Goal: Complete application form

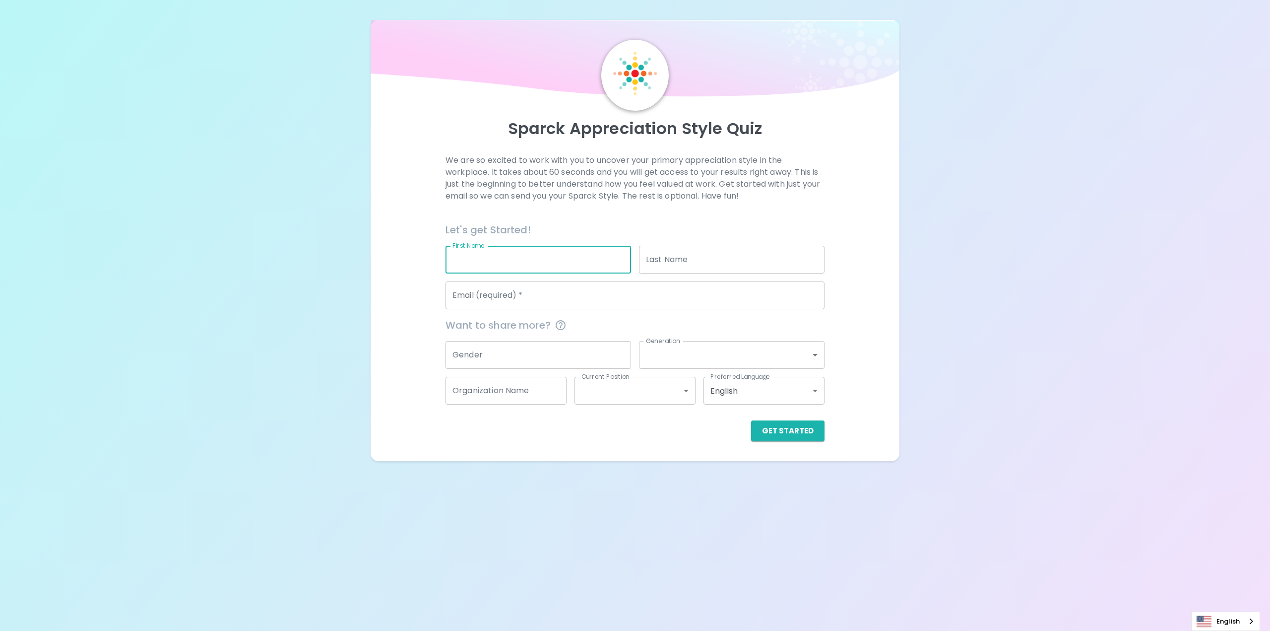
click at [494, 264] on input "First Name" at bounding box center [539, 260] width 186 height 28
type input "Behnaz"
type input "Abolshams Asghari"
type input "[EMAIL_ADDRESS][DOMAIN_NAME]"
click at [507, 357] on input "Gender" at bounding box center [539, 355] width 186 height 28
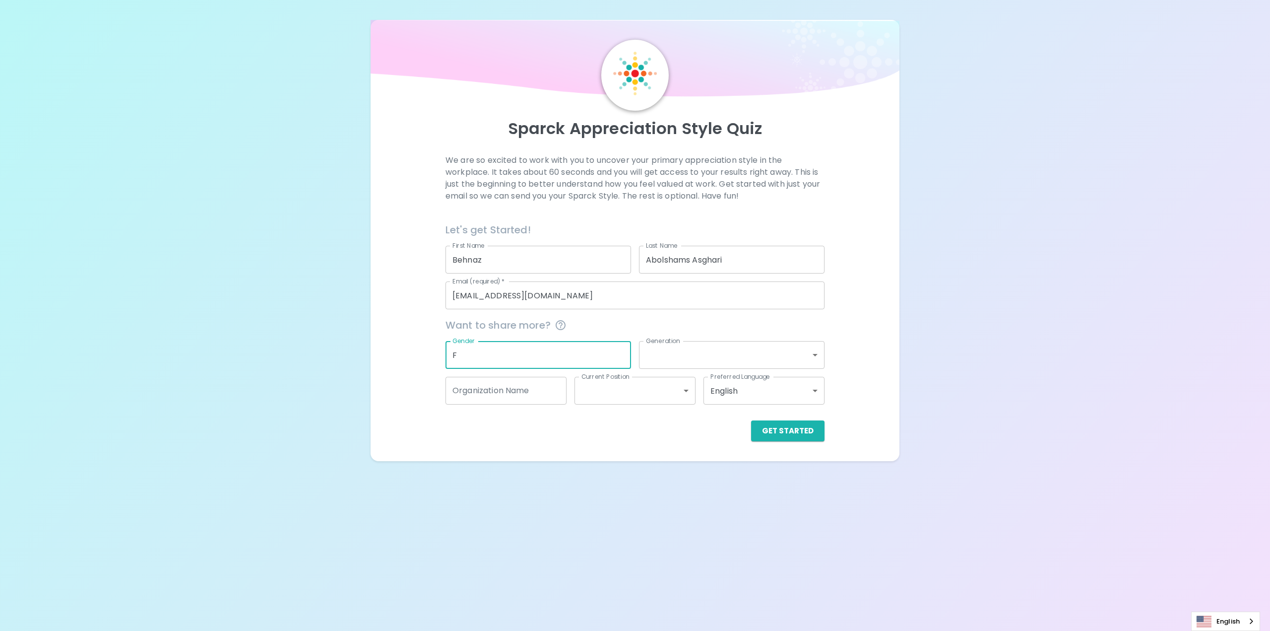
type input "F"
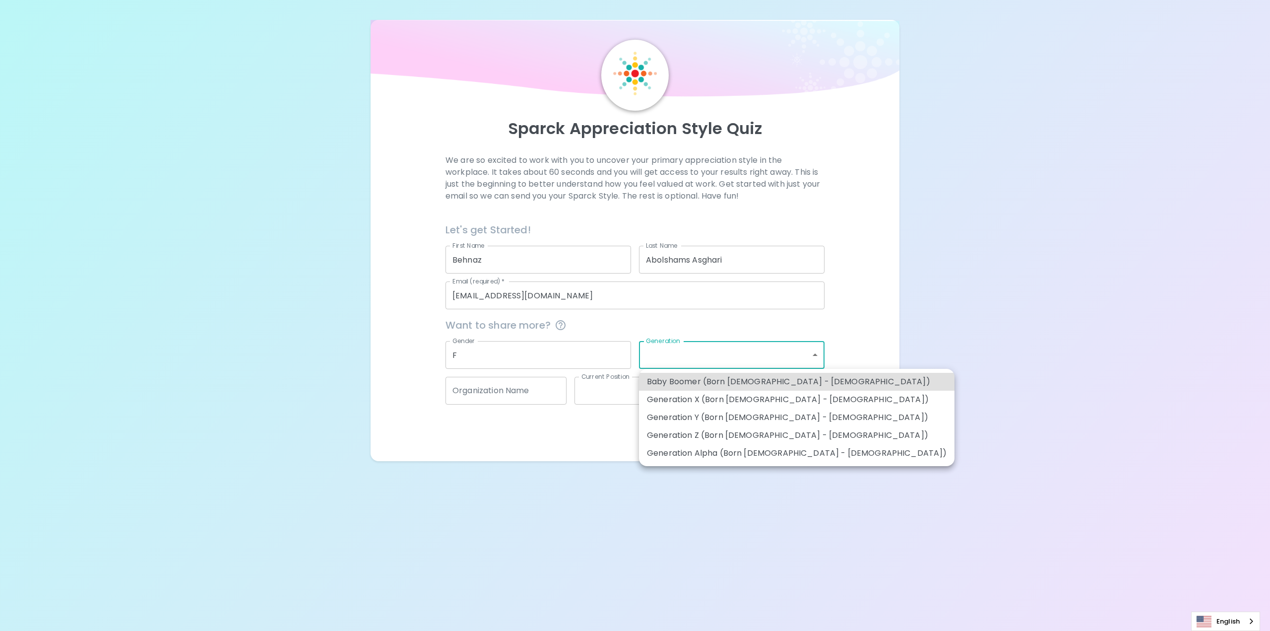
click at [666, 356] on body "Sparck Appreciation Style Quiz We are so excited to work with you to uncover yo…" at bounding box center [635, 315] width 1270 height 631
click at [669, 397] on li "Generation X (Born [DEMOGRAPHIC_DATA] - [DEMOGRAPHIC_DATA])" at bounding box center [797, 400] width 316 height 18
type input "generation_x"
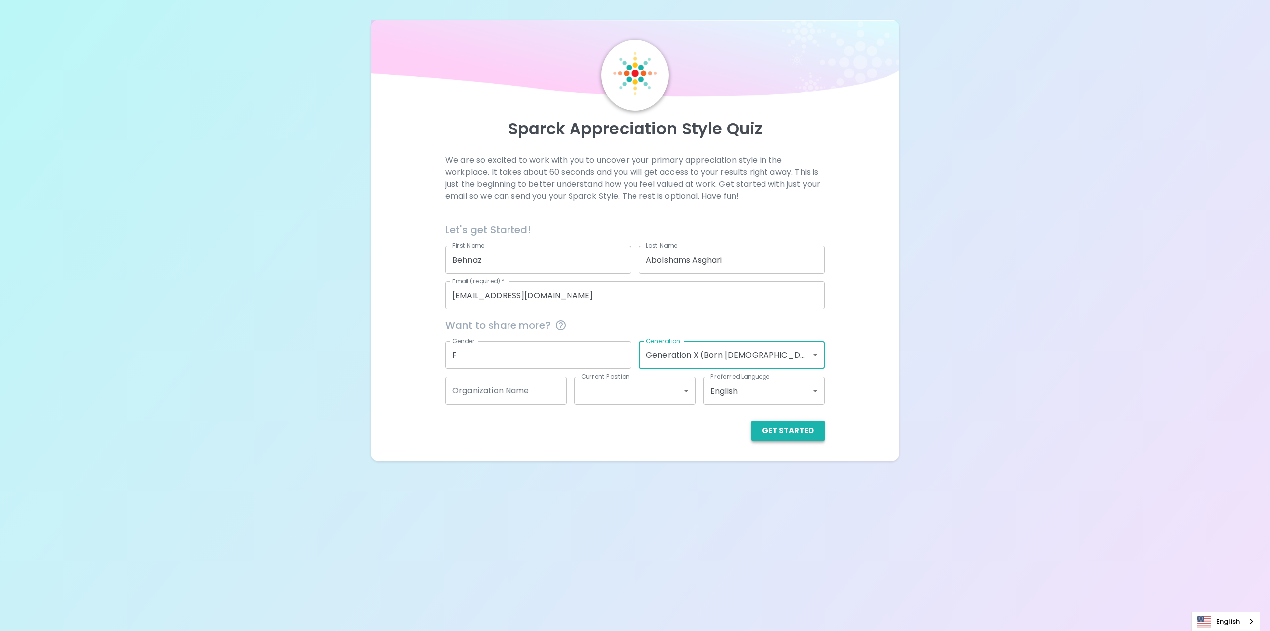
click at [770, 430] on button "Get Started" at bounding box center [787, 430] width 73 height 21
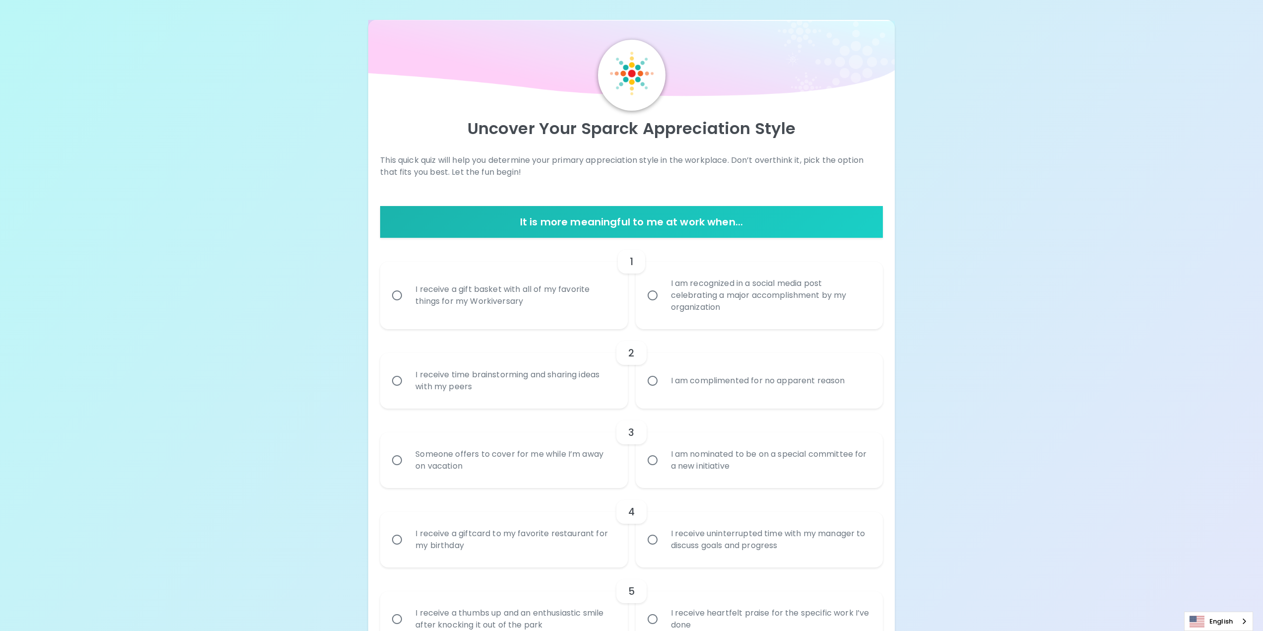
click at [656, 291] on input "I am recognized in a social media post celebrating a major accomplishment by my…" at bounding box center [652, 295] width 21 height 21
radio input "true"
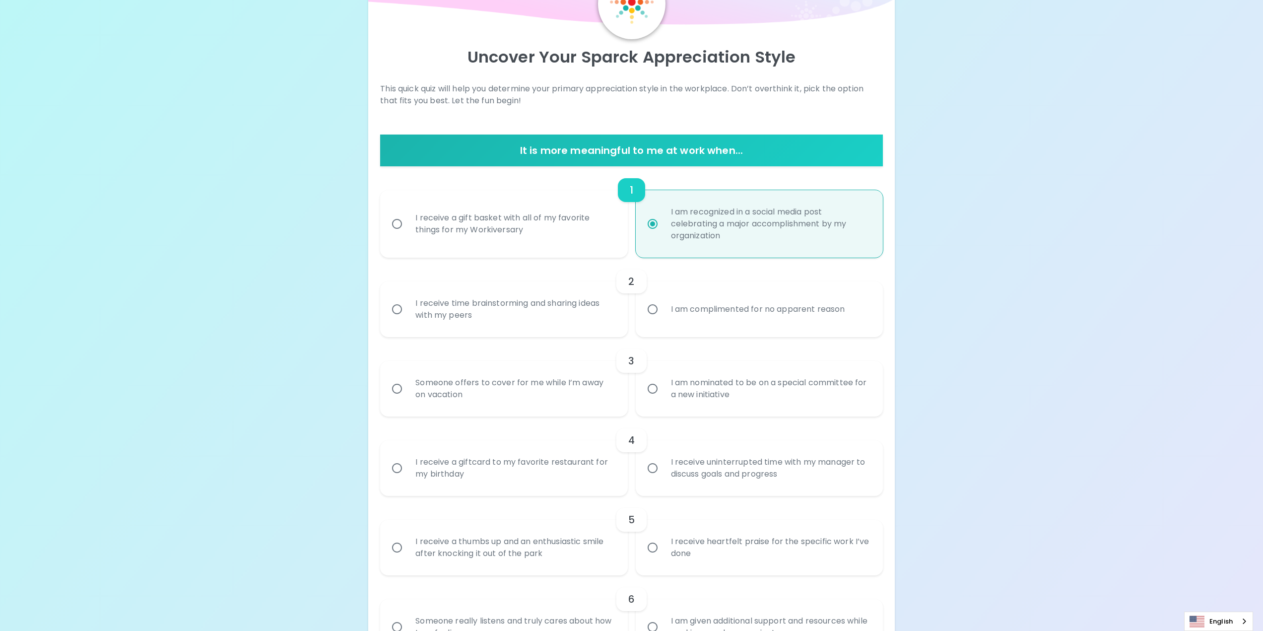
scroll to position [79, 0]
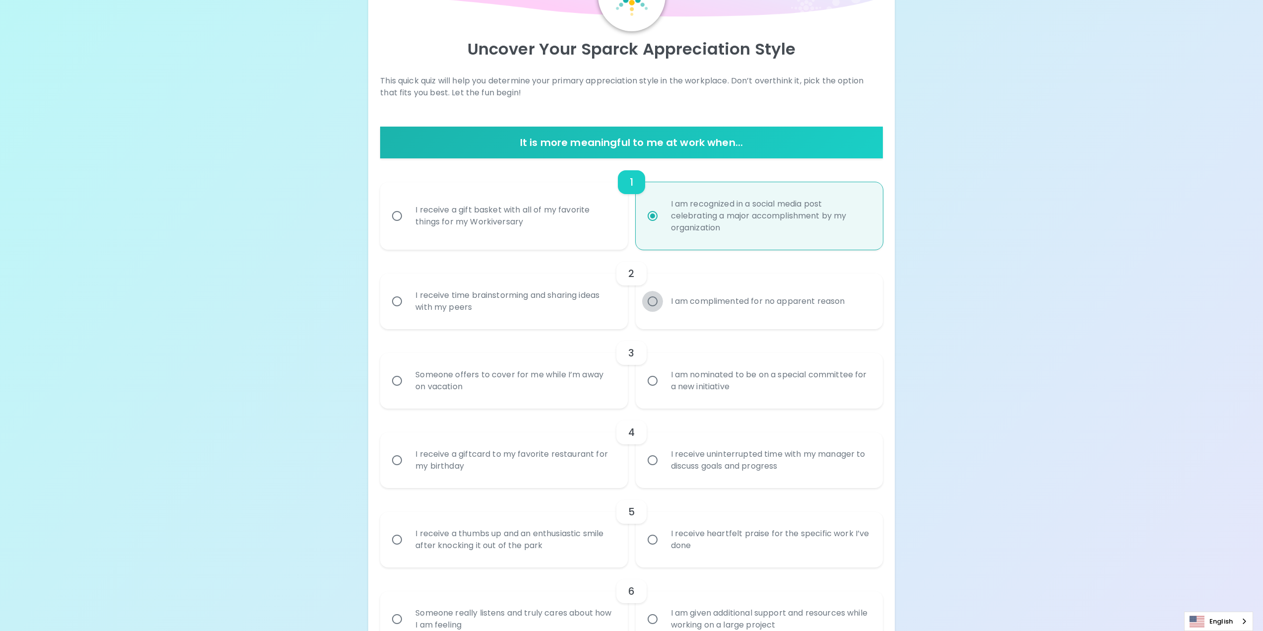
click at [654, 299] on input "I am complimented for no apparent reason" at bounding box center [652, 301] width 21 height 21
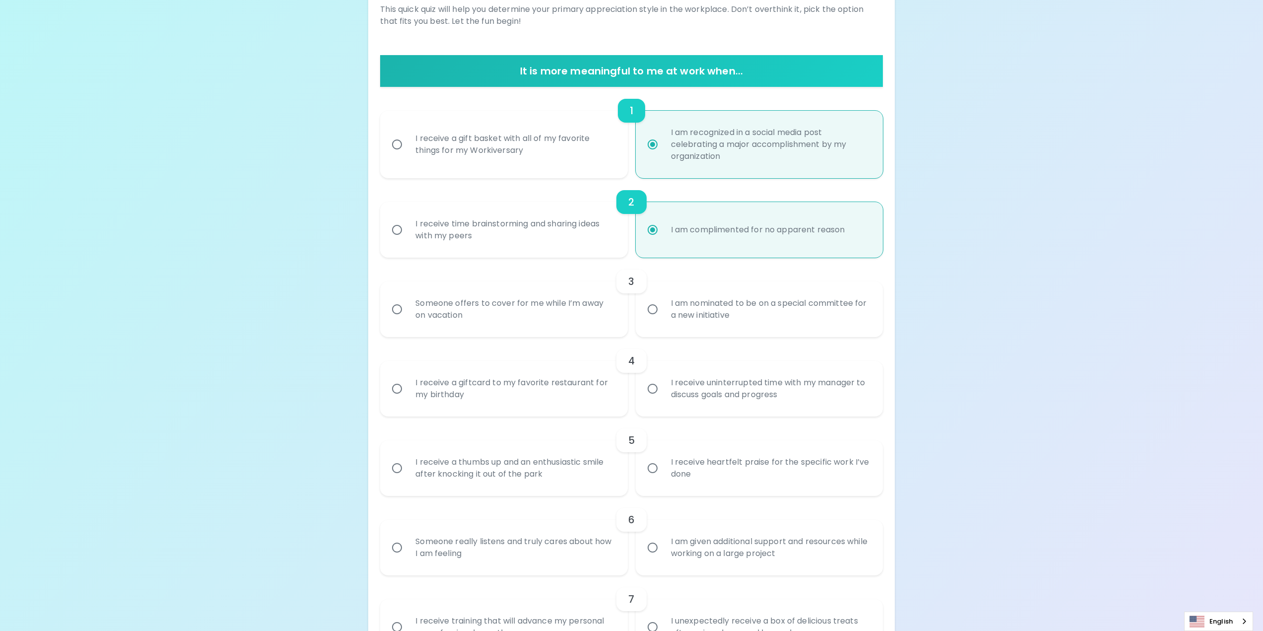
scroll to position [159, 0]
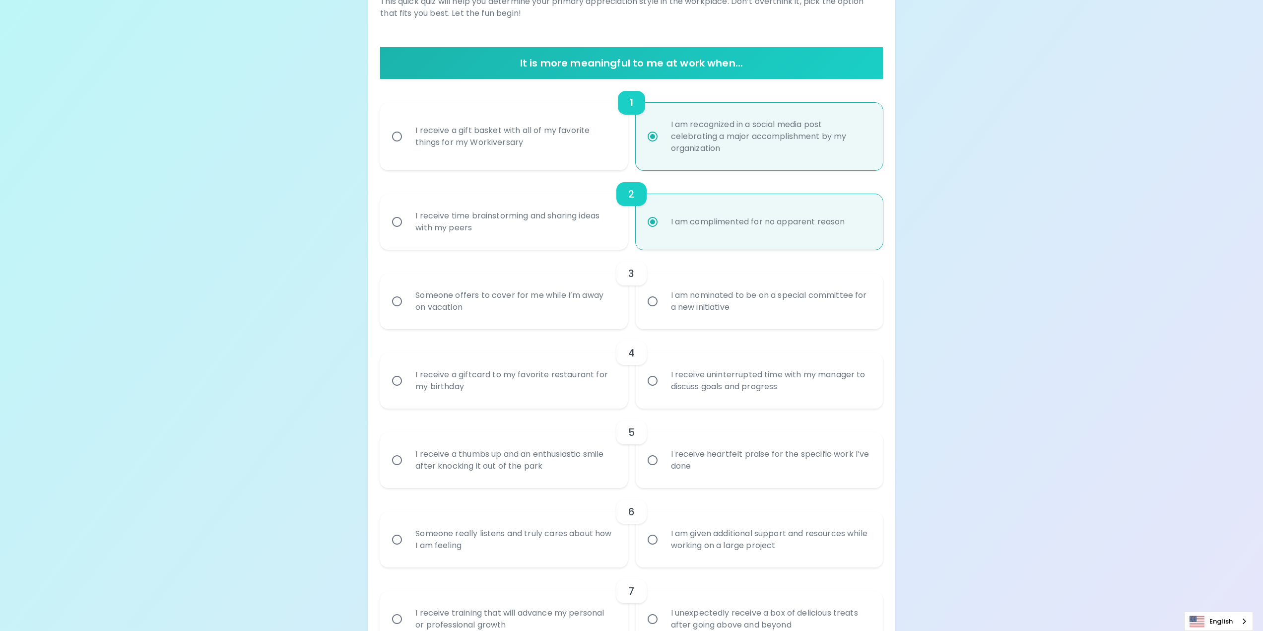
radio input "true"
click at [656, 300] on input "I am nominated to be on a special committee for a new initiative" at bounding box center [652, 301] width 21 height 21
radio input "false"
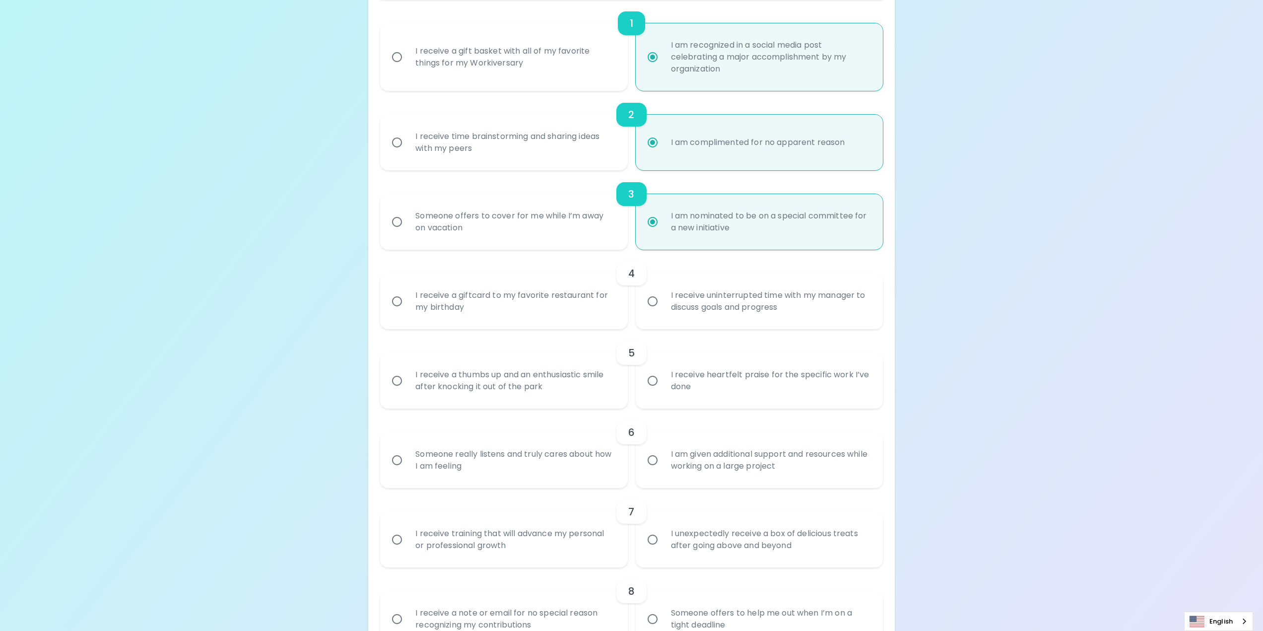
scroll to position [89, 0]
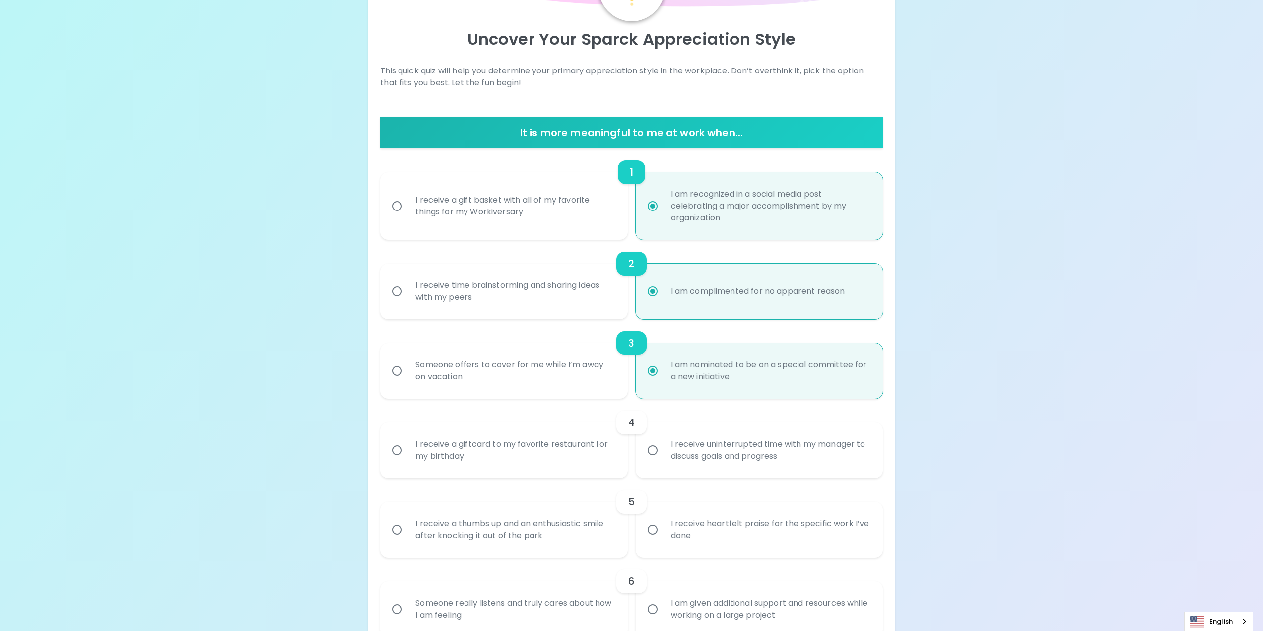
radio input "true"
click at [465, 288] on div "I receive time brainstorming and sharing ideas with my peers" at bounding box center [514, 291] width 214 height 48
click at [407, 288] on input "I receive time brainstorming and sharing ideas with my peers" at bounding box center [397, 291] width 21 height 21
radio input "false"
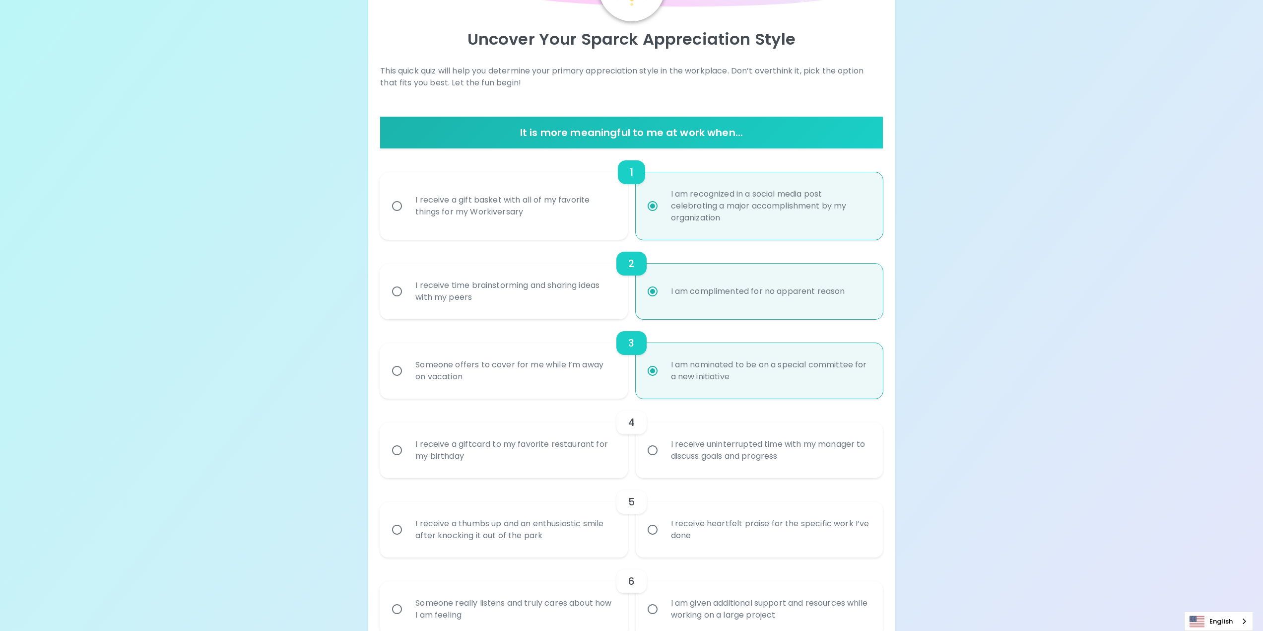
radio input "false"
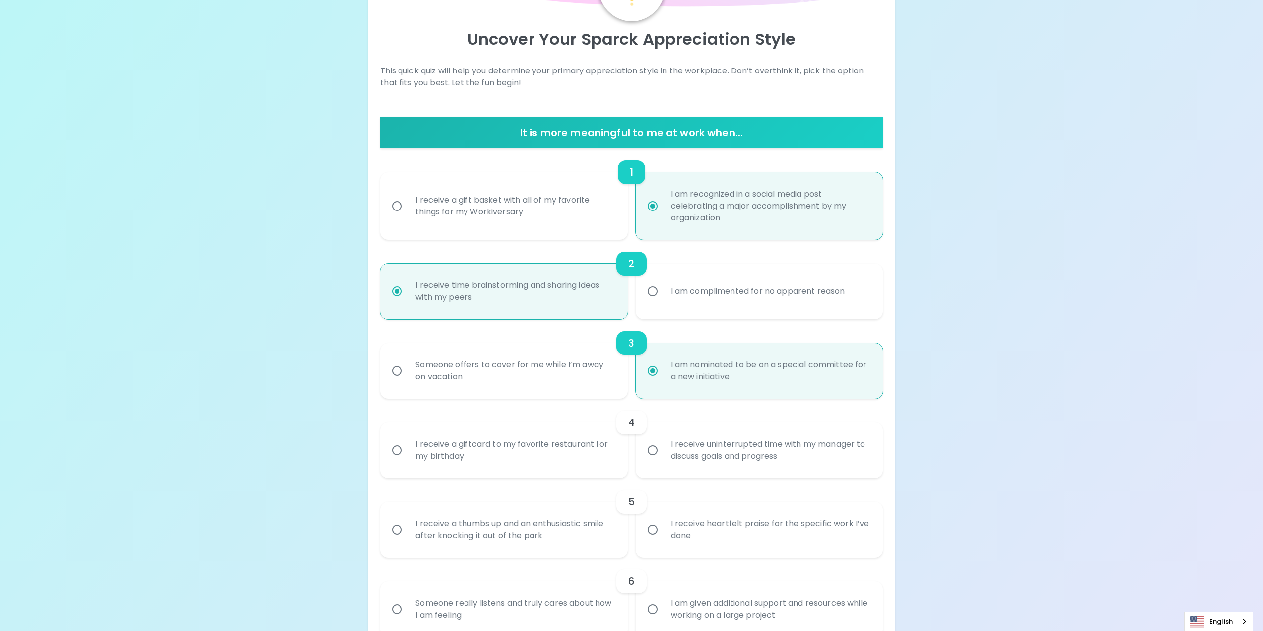
scroll to position [139, 0]
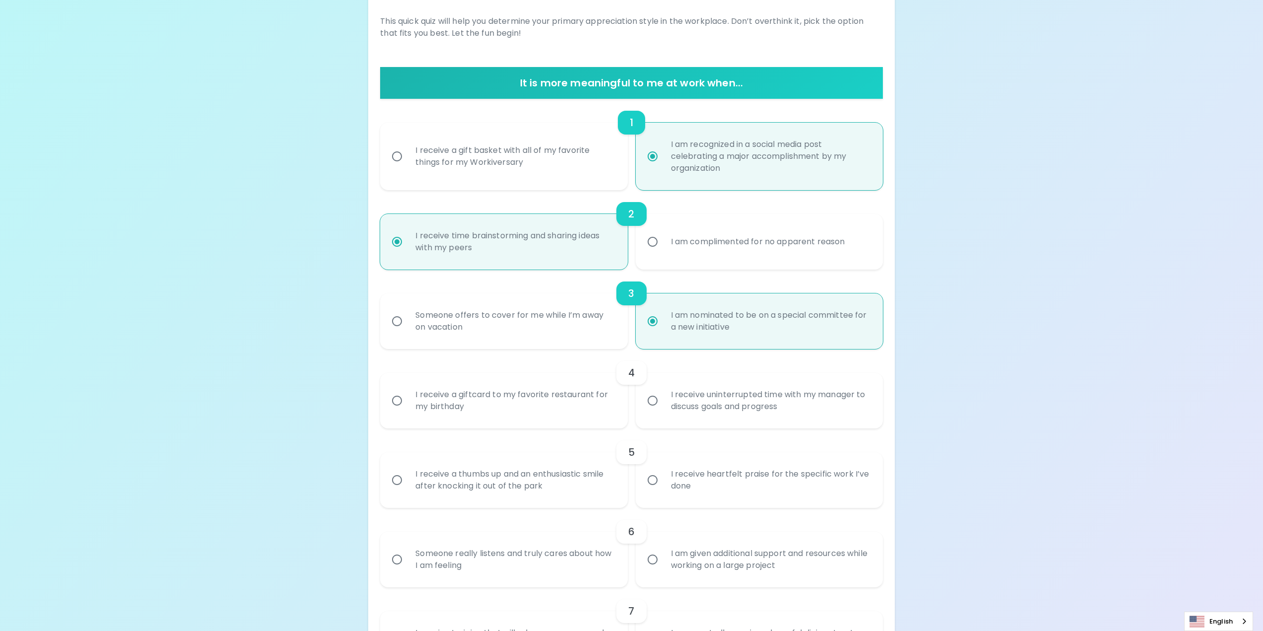
radio input "true"
click at [496, 398] on div "I receive a giftcard to my favorite restaurant for my birthday" at bounding box center [514, 401] width 214 height 48
click at [407, 398] on input "I receive a giftcard to my favorite restaurant for my birthday" at bounding box center [397, 400] width 21 height 21
radio input "false"
radio input "true"
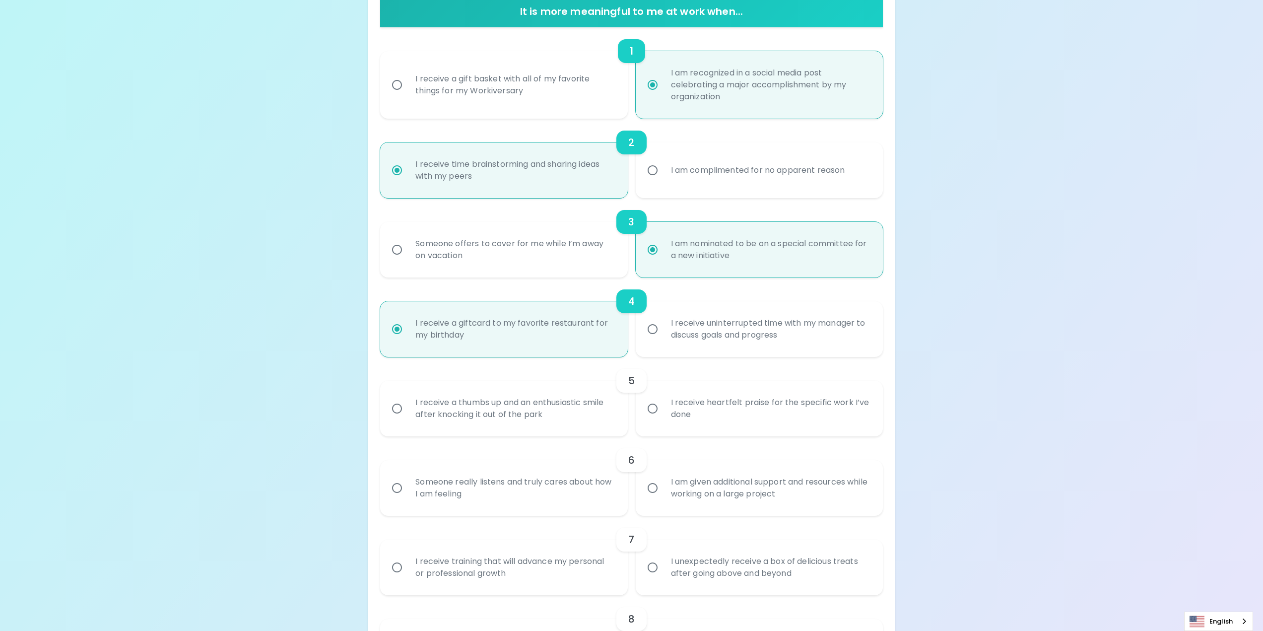
scroll to position [218, 0]
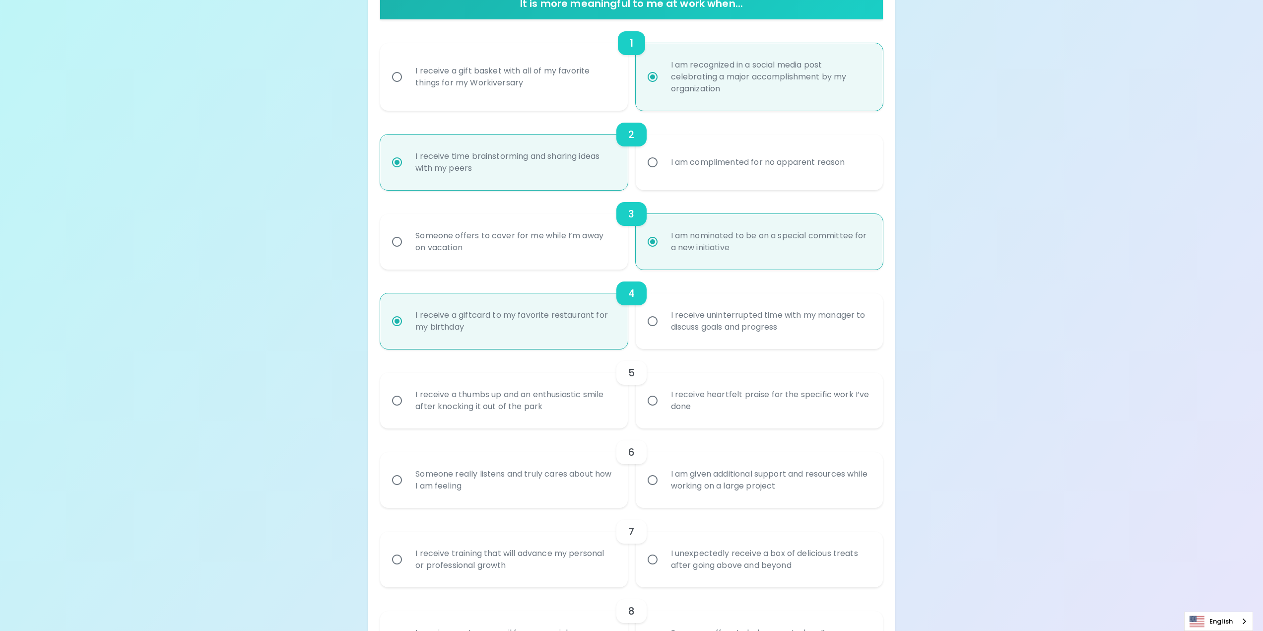
radio input "true"
click at [561, 403] on div "I receive a thumbs up and an enthusiastic smile after knocking it out of the pa…" at bounding box center [514, 401] width 214 height 48
click at [407, 403] on input "I receive a thumbs up and an enthusiastic smile after knocking it out of the pa…" at bounding box center [397, 400] width 21 height 21
radio input "false"
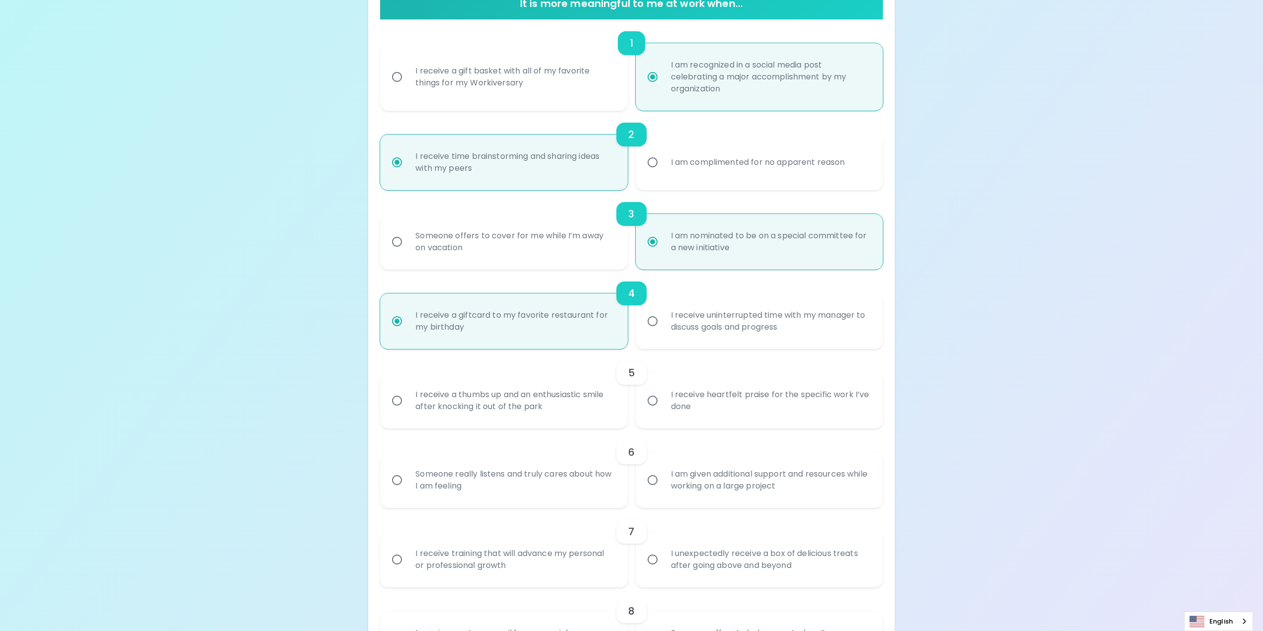
radio input "false"
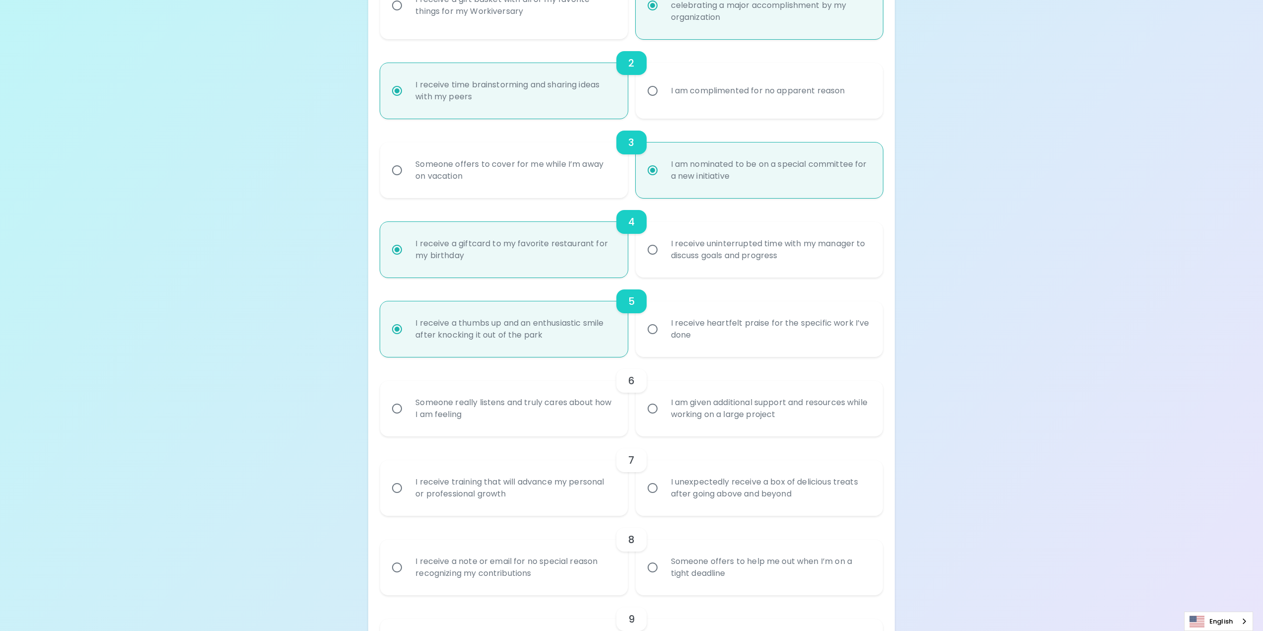
scroll to position [298, 0]
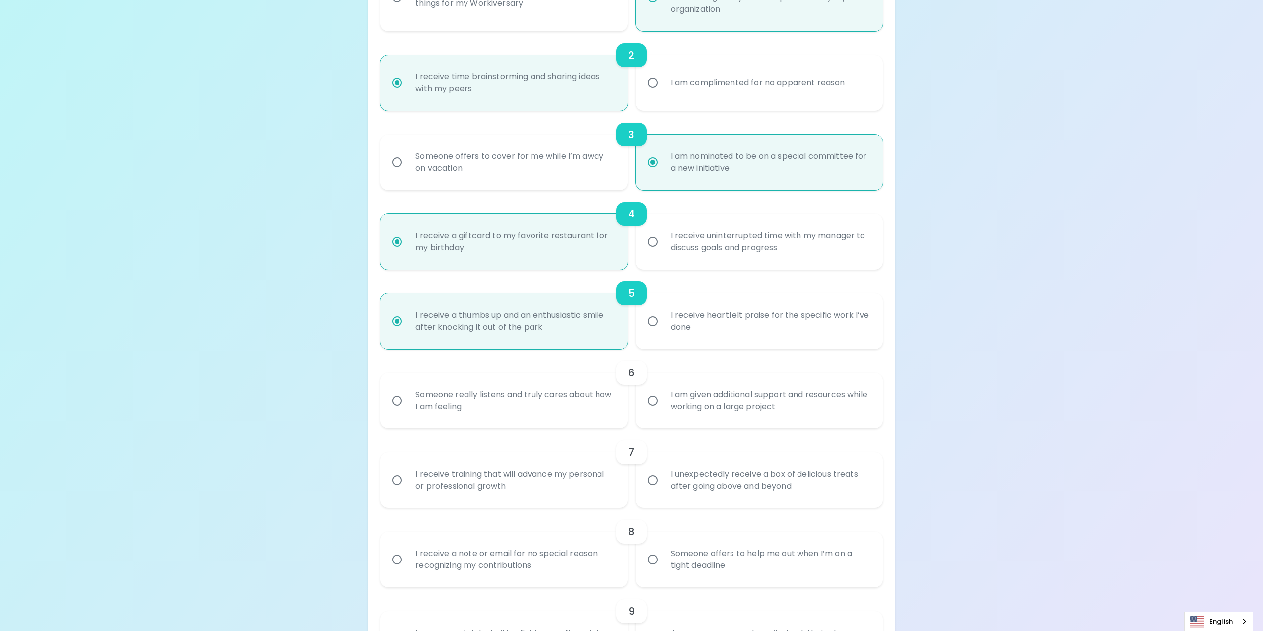
radio input "true"
click at [561, 403] on div "Someone really listens and truly cares about how I am feeling" at bounding box center [514, 401] width 214 height 48
click at [407, 403] on input "Someone really listens and truly cares about how I am feeling" at bounding box center [397, 400] width 21 height 21
radio input "false"
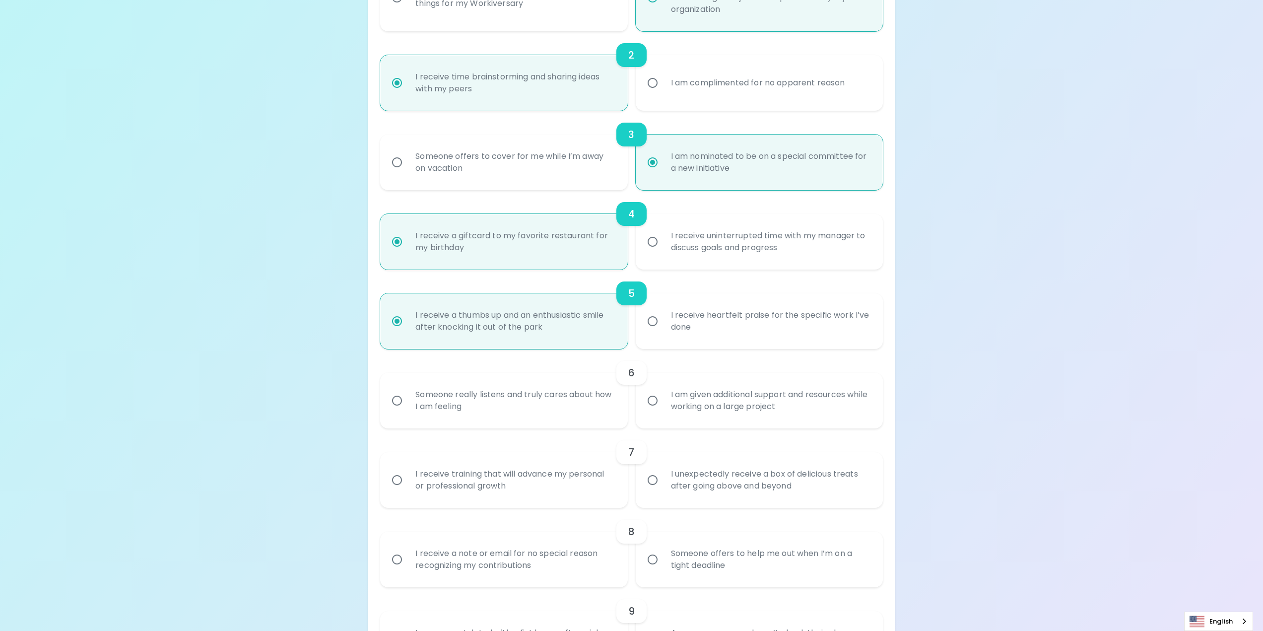
radio input "false"
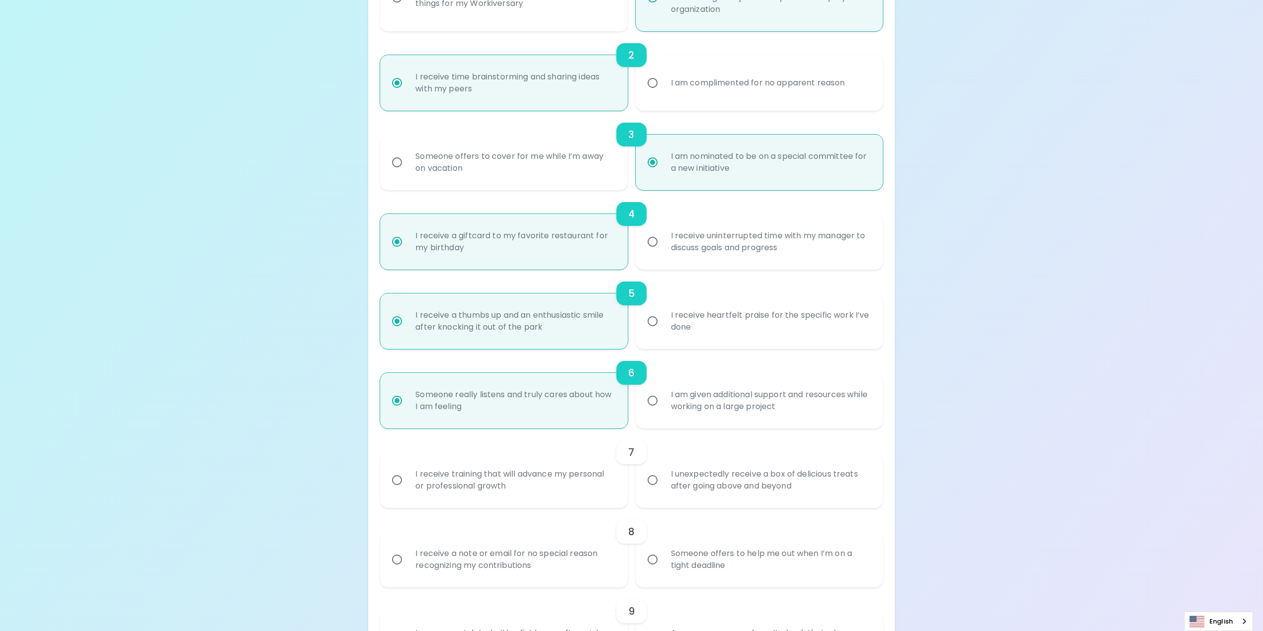
scroll to position [377, 0]
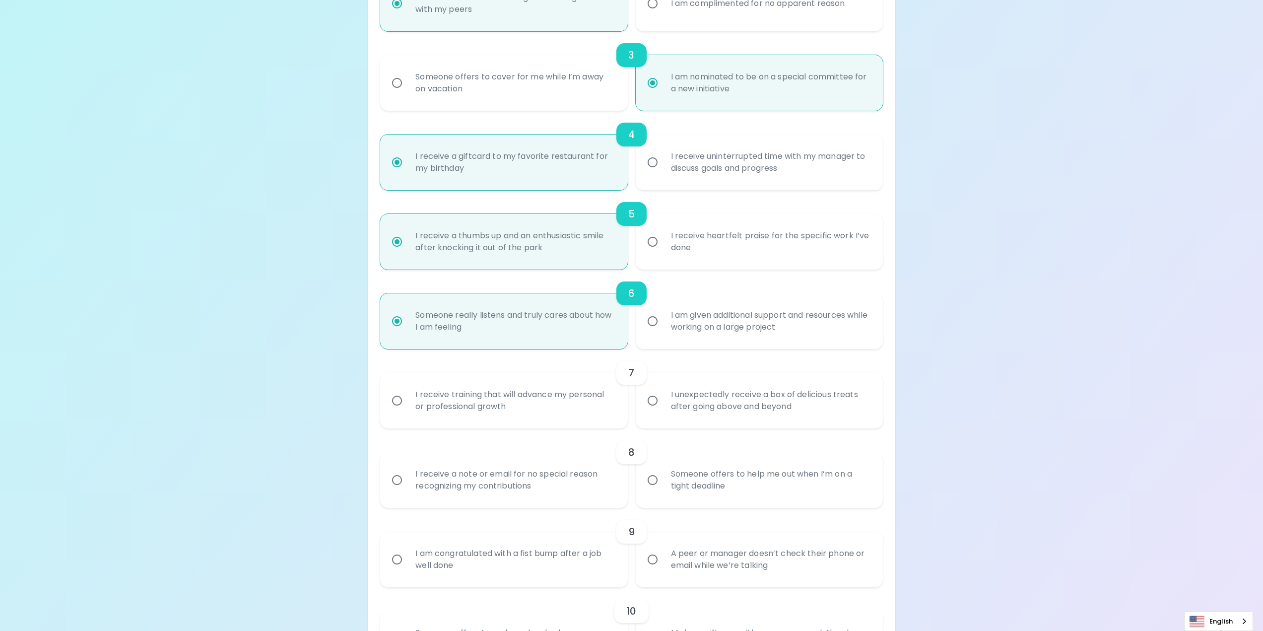
radio input "true"
click at [561, 403] on div "I receive training that will advance my personal or professional growth" at bounding box center [514, 401] width 214 height 48
click at [407, 403] on input "I receive training that will advance my personal or professional growth" at bounding box center [397, 400] width 21 height 21
radio input "false"
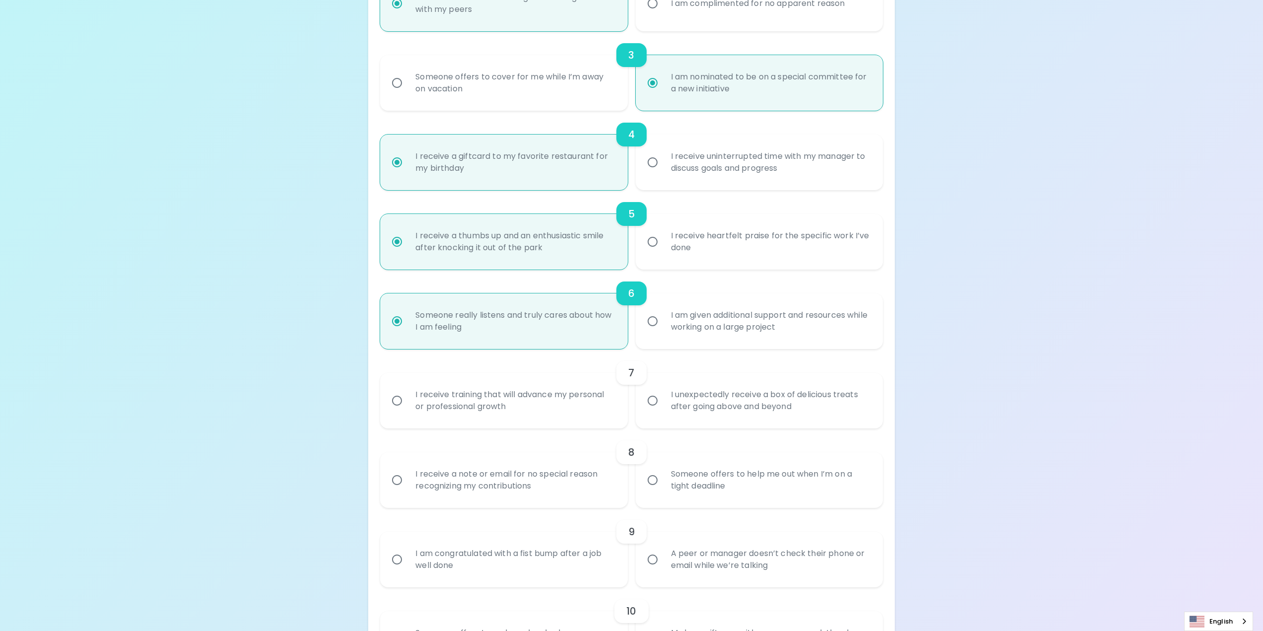
radio input "false"
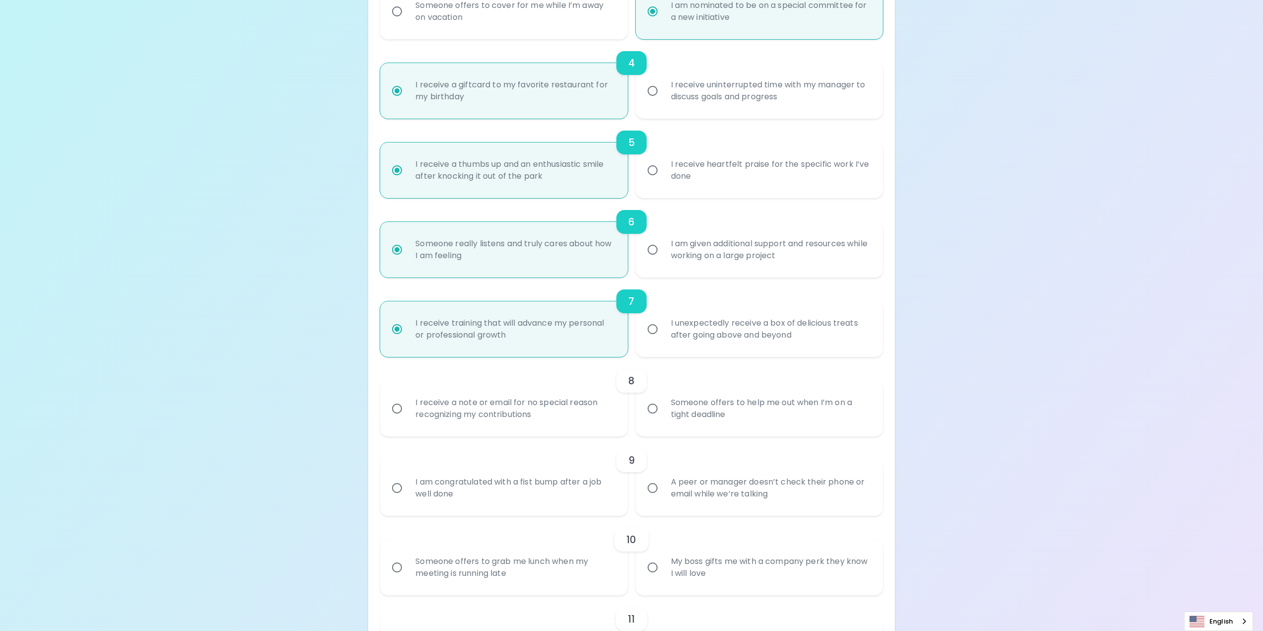
scroll to position [457, 0]
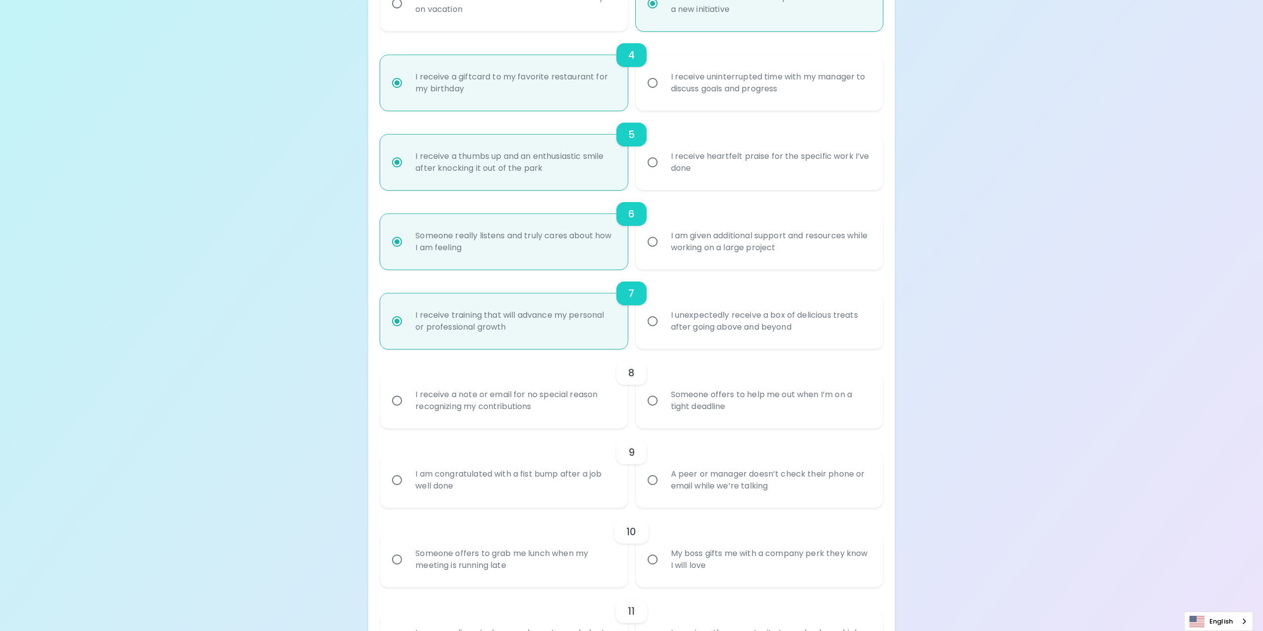
radio input "true"
click at [563, 399] on div "I receive a note or email for no special reason recognizing my contributions" at bounding box center [514, 401] width 214 height 48
click at [407, 399] on input "I receive a note or email for no special reason recognizing my contributions" at bounding box center [397, 400] width 21 height 21
radio input "false"
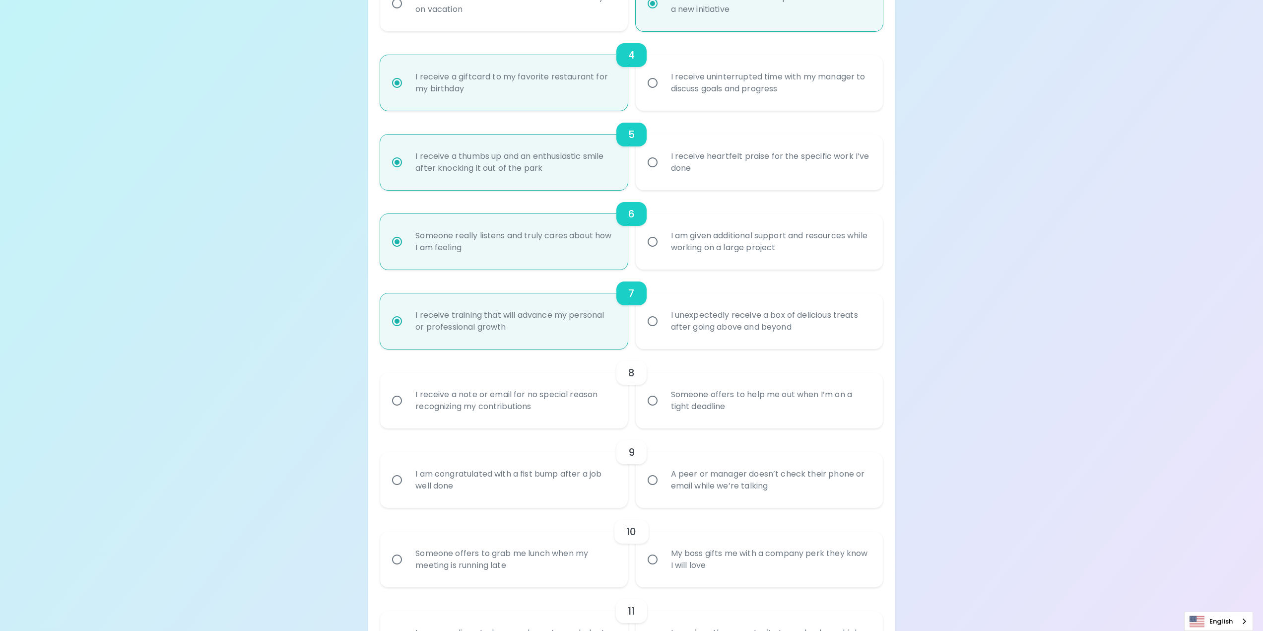
radio input "false"
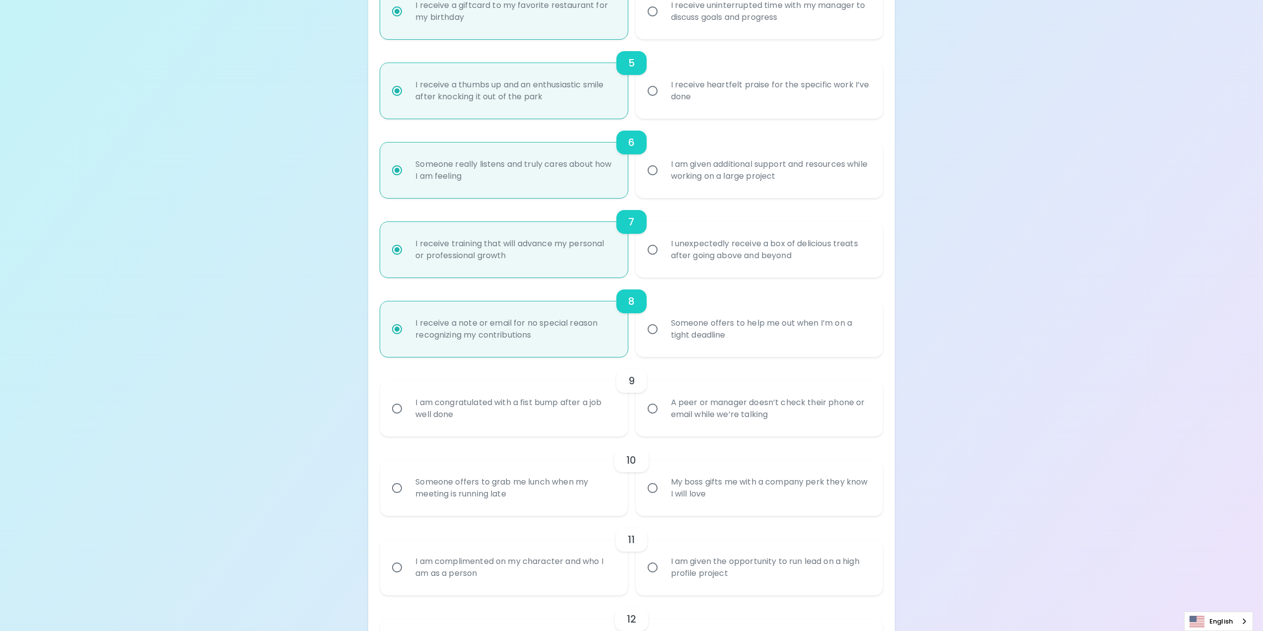
scroll to position [536, 0]
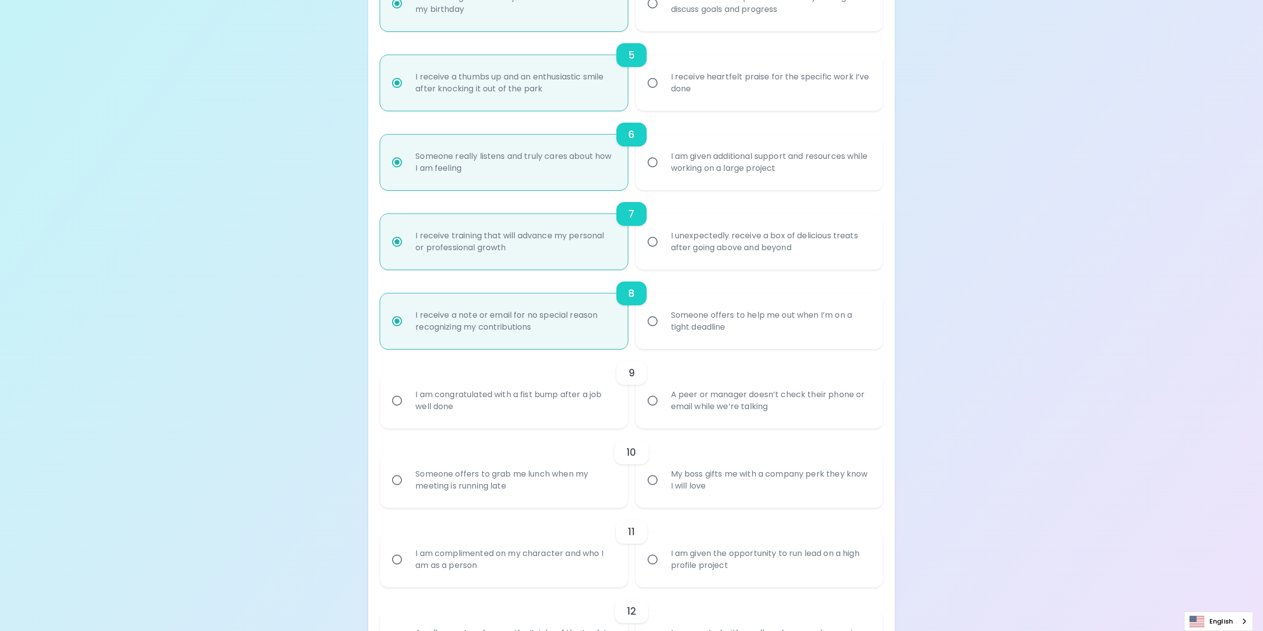
radio input "true"
click at [565, 400] on div "I am congratulated with a fist bump after a job well done" at bounding box center [514, 401] width 214 height 48
click at [407, 400] on input "I am congratulated with a fist bump after a job well done" at bounding box center [397, 400] width 21 height 21
radio input "false"
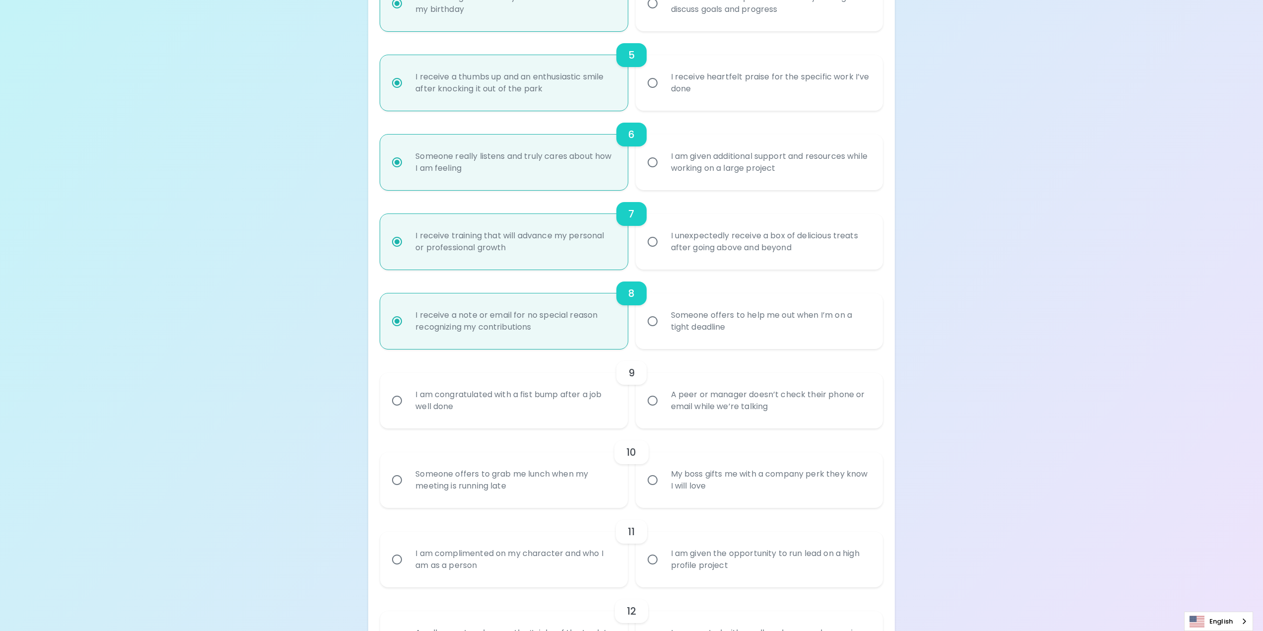
radio input "false"
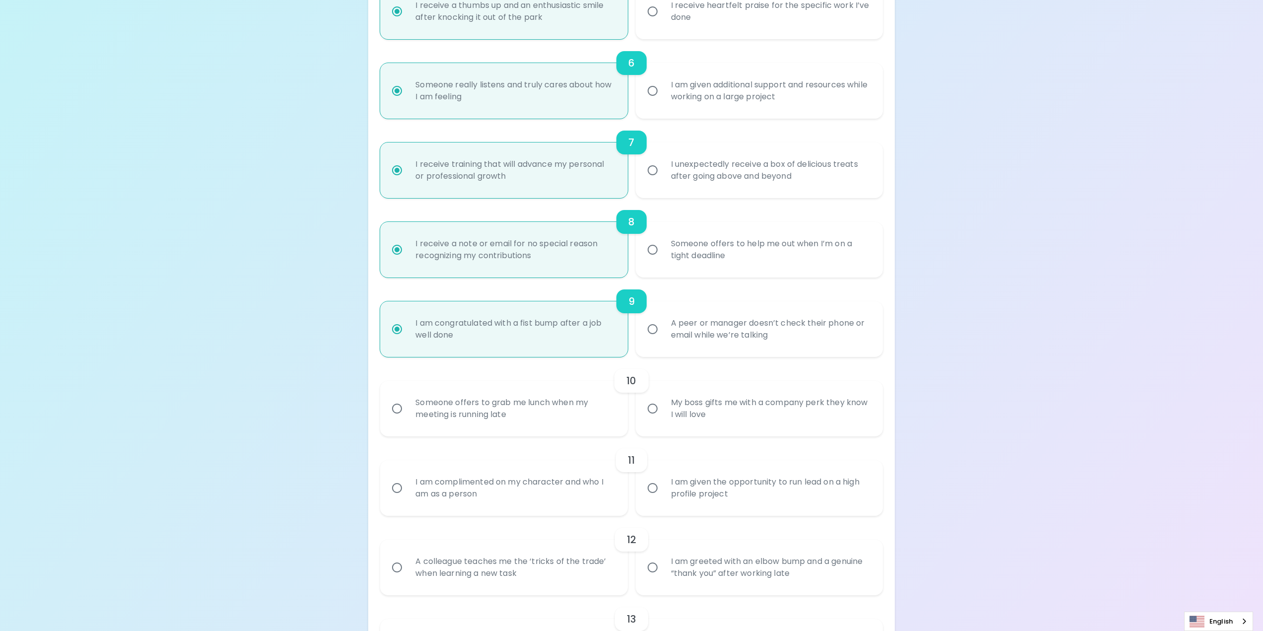
scroll to position [615, 0]
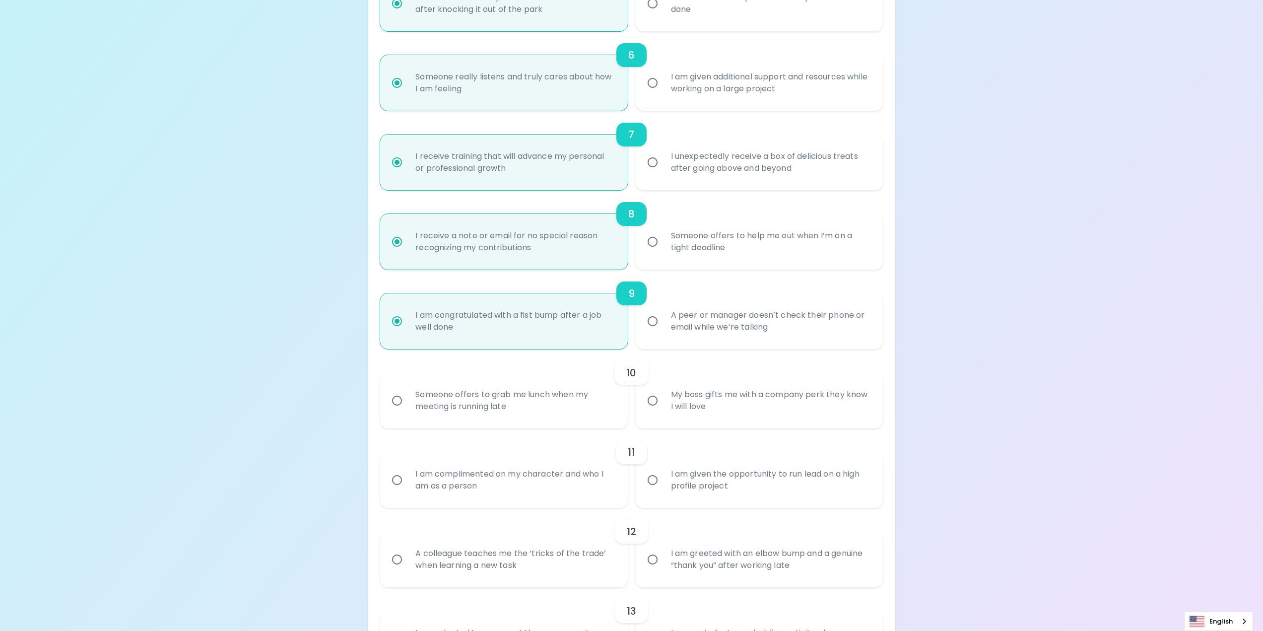
radio input "true"
click at [765, 405] on div "My boss gifts me with a company perk they know I will love" at bounding box center [770, 401] width 214 height 48
click at [663, 405] on input "My boss gifts me with a company perk they know I will love" at bounding box center [652, 400] width 21 height 21
radio input "false"
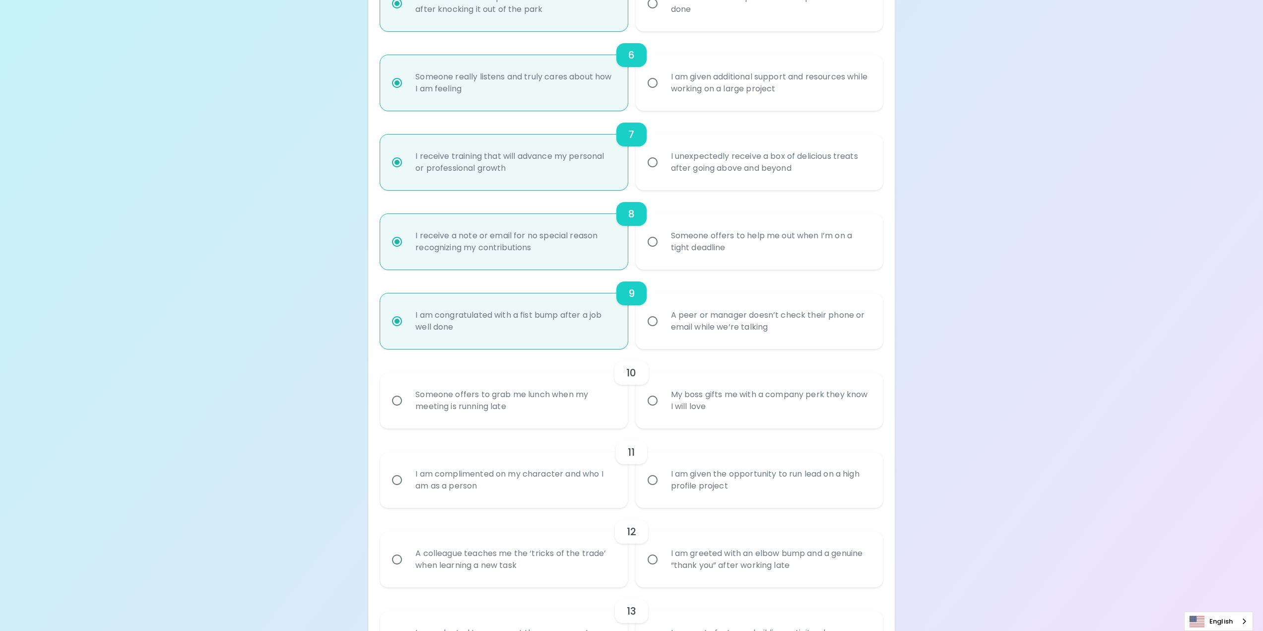
radio input "false"
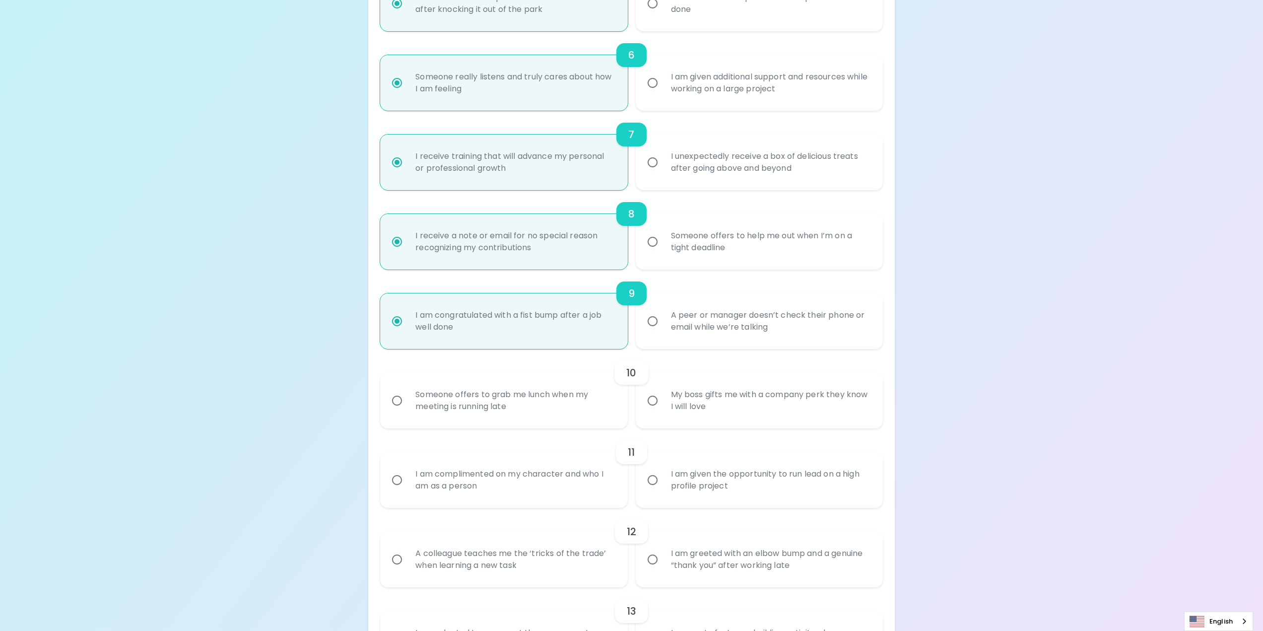
radio input "false"
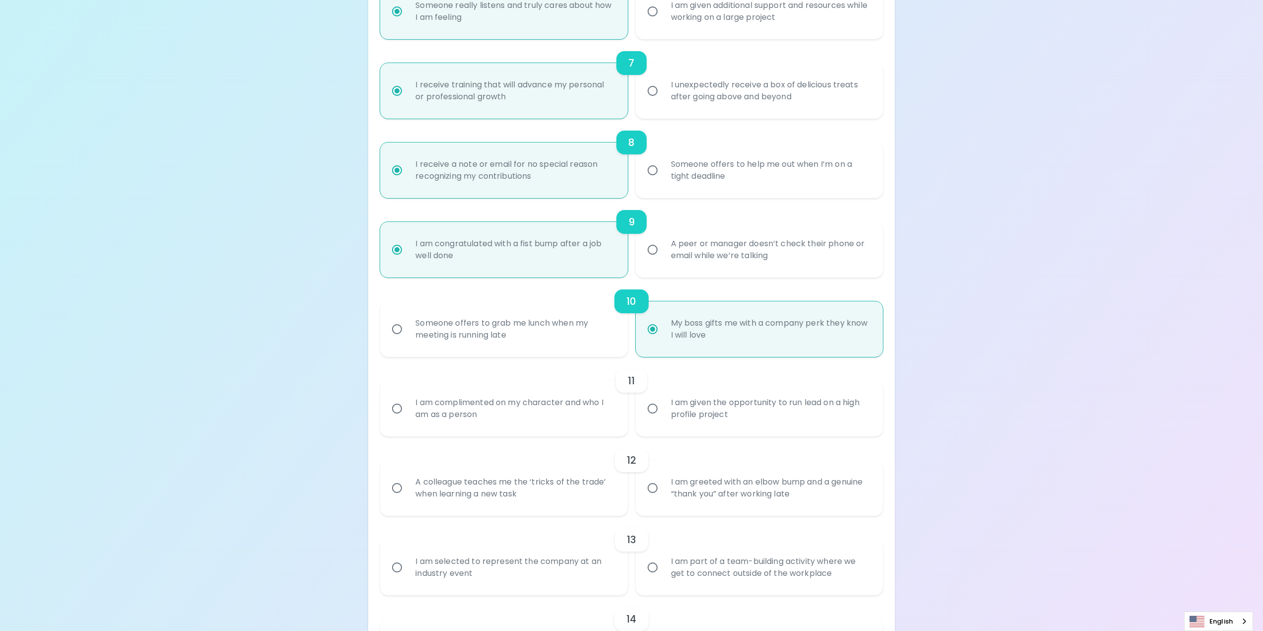
scroll to position [695, 0]
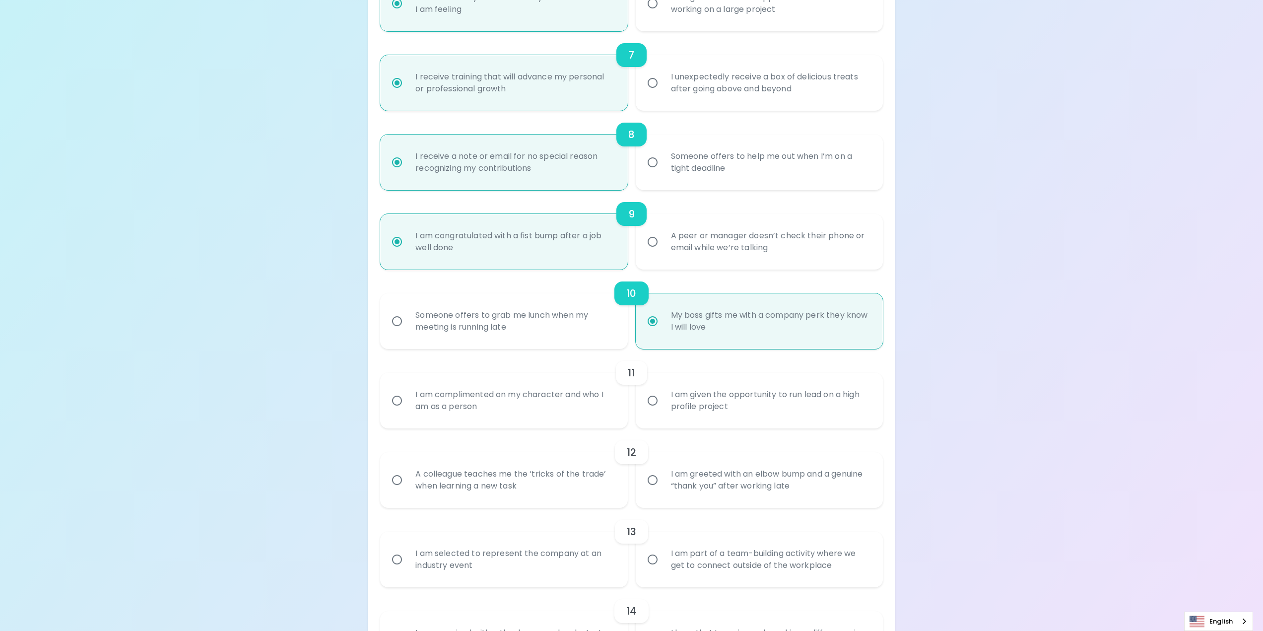
radio input "true"
click at [708, 404] on div "I am given the opportunity to run lead on a high profile project" at bounding box center [770, 401] width 214 height 48
click at [663, 404] on input "I am given the opportunity to run lead on a high profile project" at bounding box center [652, 400] width 21 height 21
radio input "false"
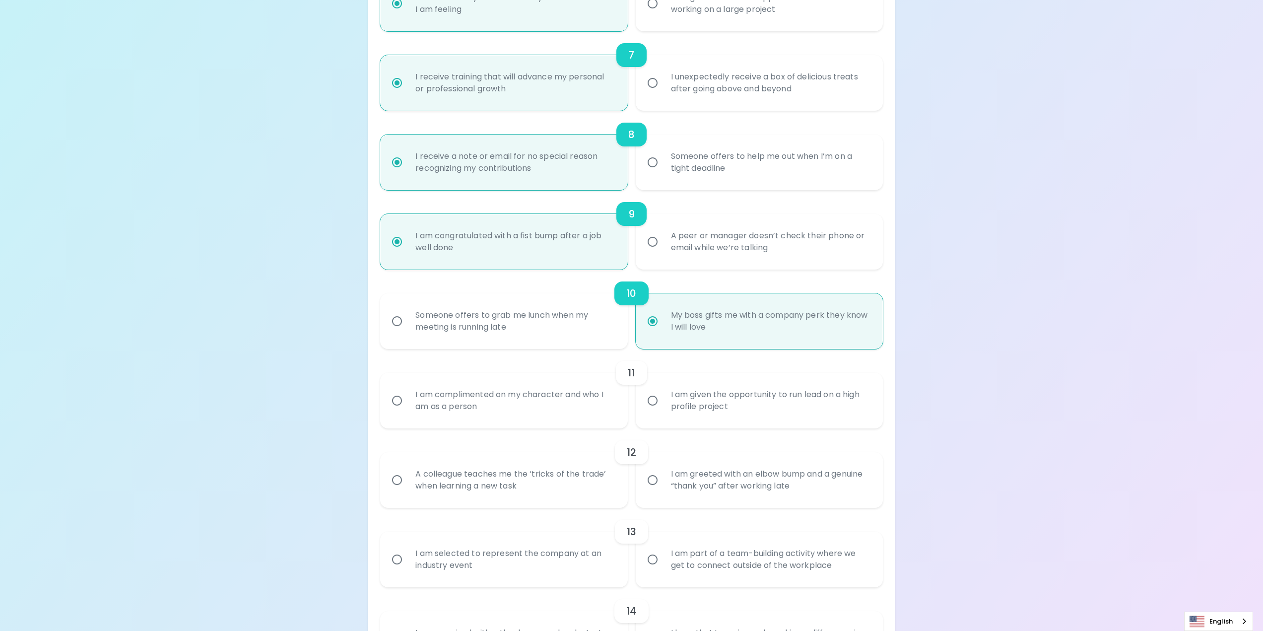
radio input "false"
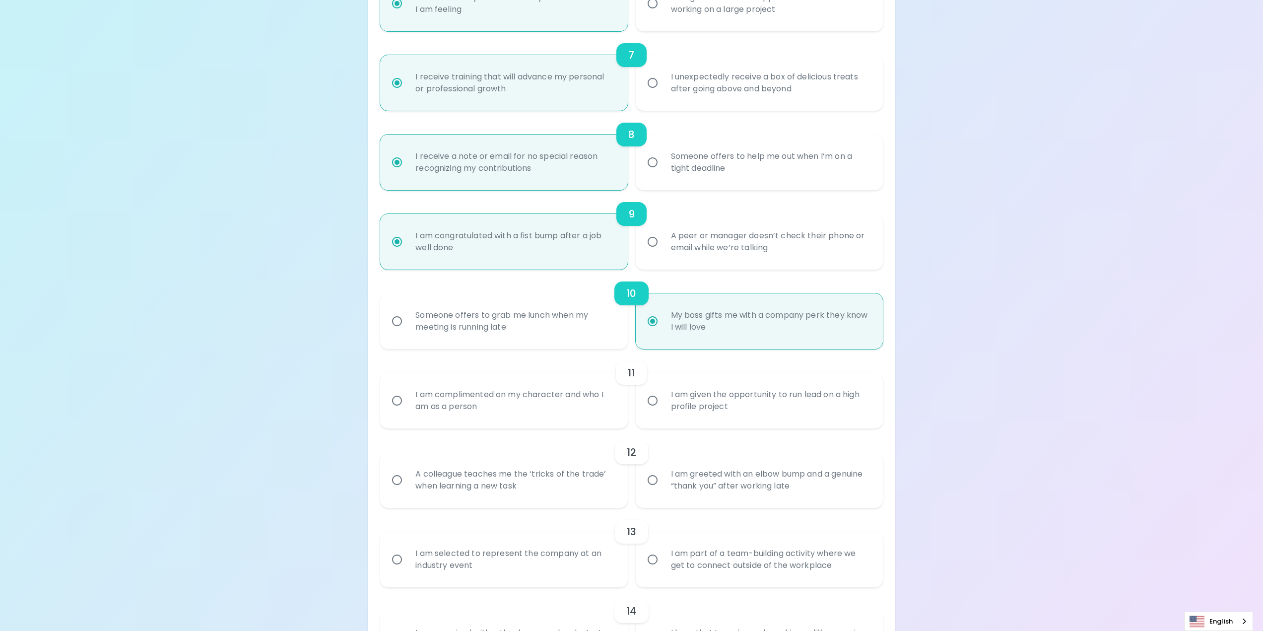
radio input "false"
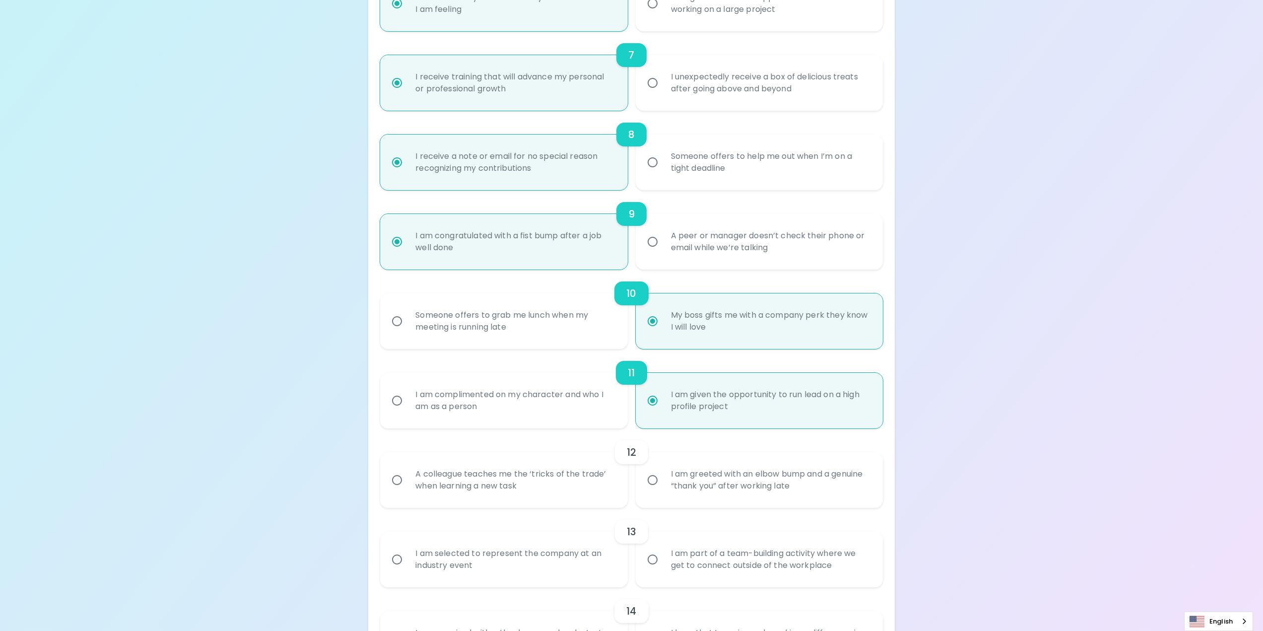
scroll to position [774, 0]
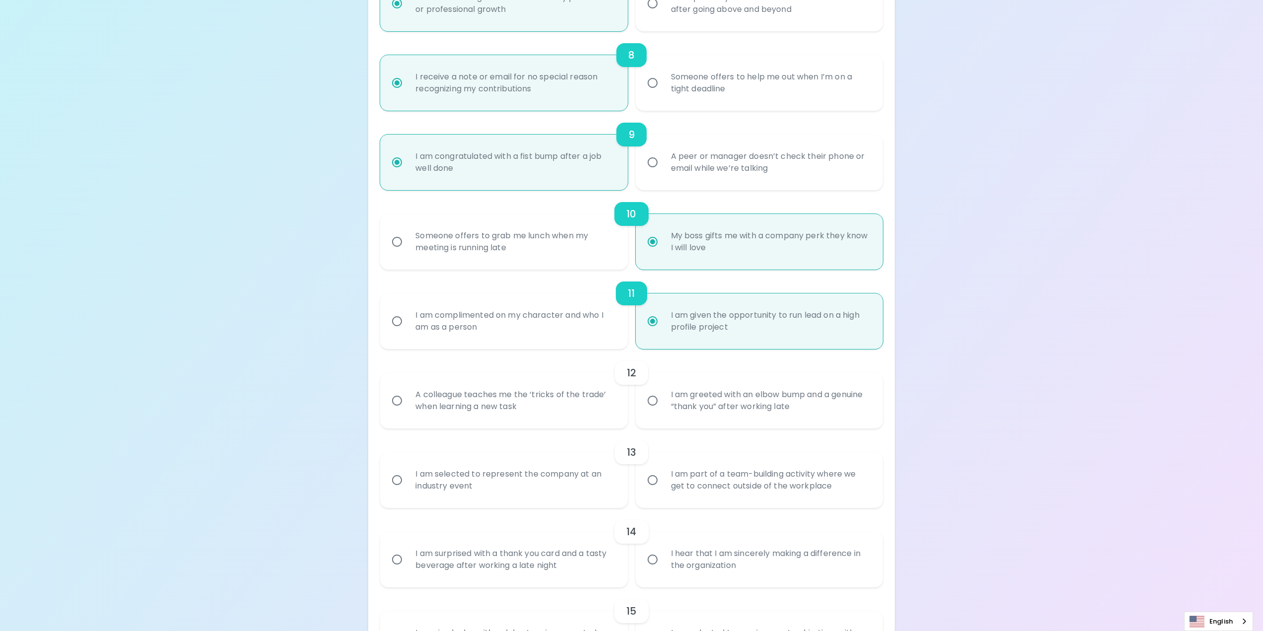
radio input "true"
click at [744, 402] on div "I am greeted with an elbow bump and a genuine “thank you” after working late" at bounding box center [770, 401] width 214 height 48
click at [663, 402] on input "I am greeted with an elbow bump and a genuine “thank you” after working late" at bounding box center [652, 400] width 21 height 21
radio input "false"
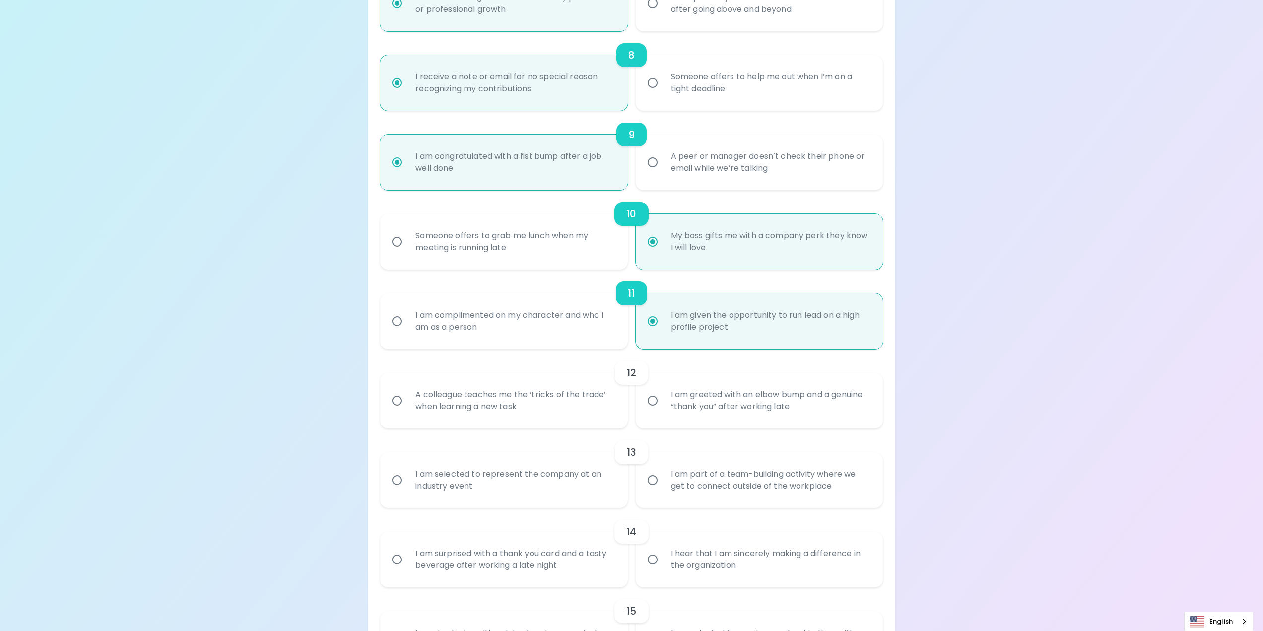
radio input "false"
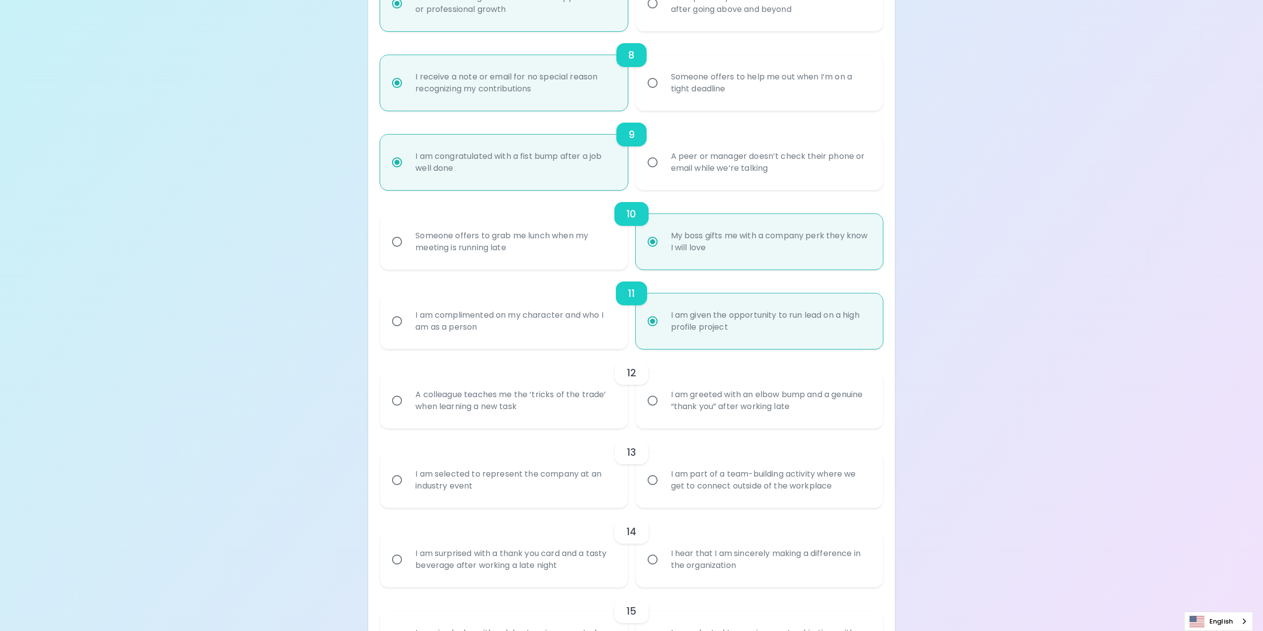
radio input "false"
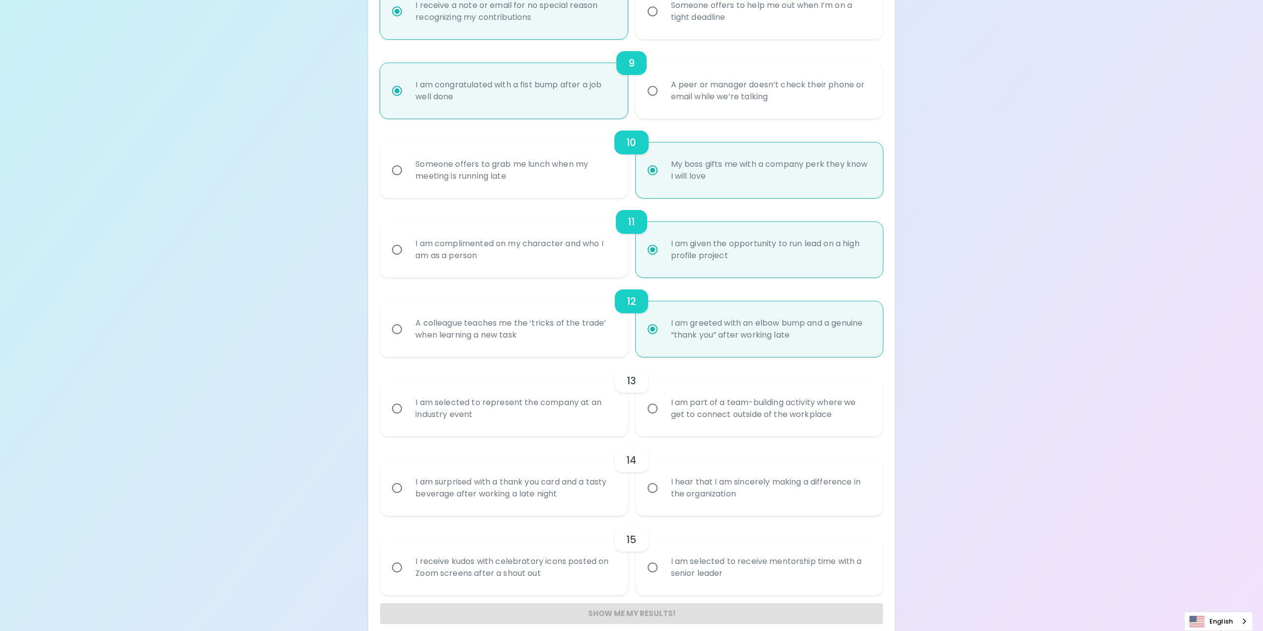
scroll to position [854, 0]
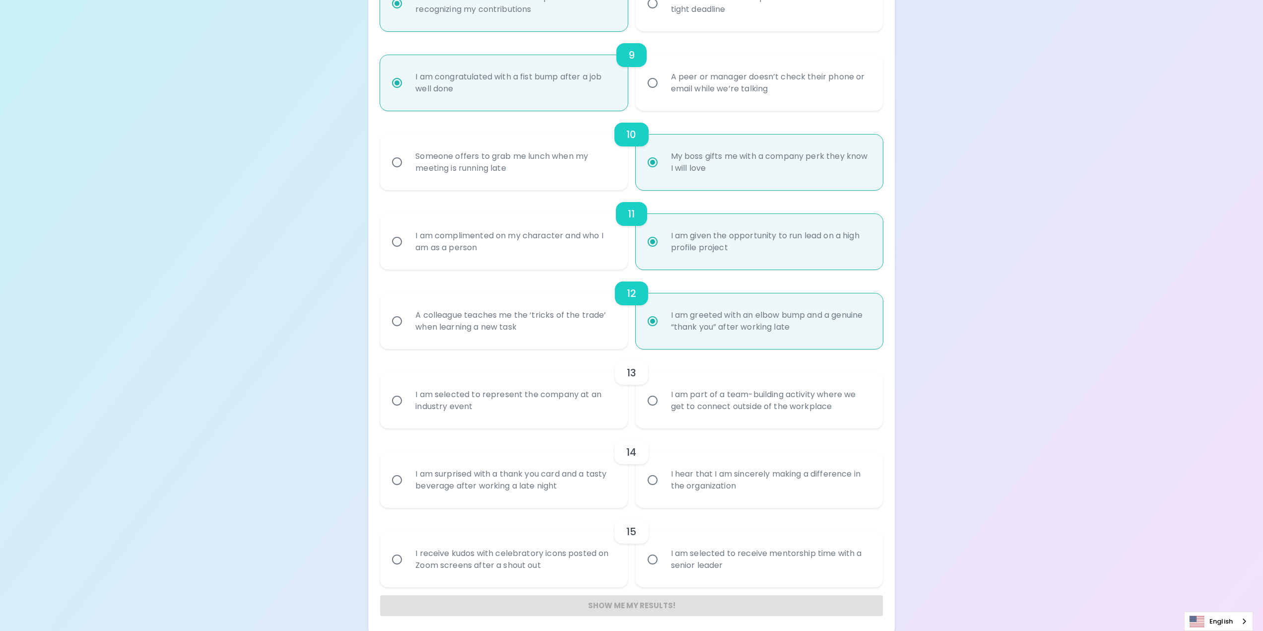
radio input "true"
click at [717, 399] on div "I am part of a team-building activity where we get to connect outside of the wo…" at bounding box center [770, 401] width 214 height 48
click at [663, 399] on input "I am part of a team-building activity where we get to connect outside of the wo…" at bounding box center [652, 400] width 21 height 21
radio input "false"
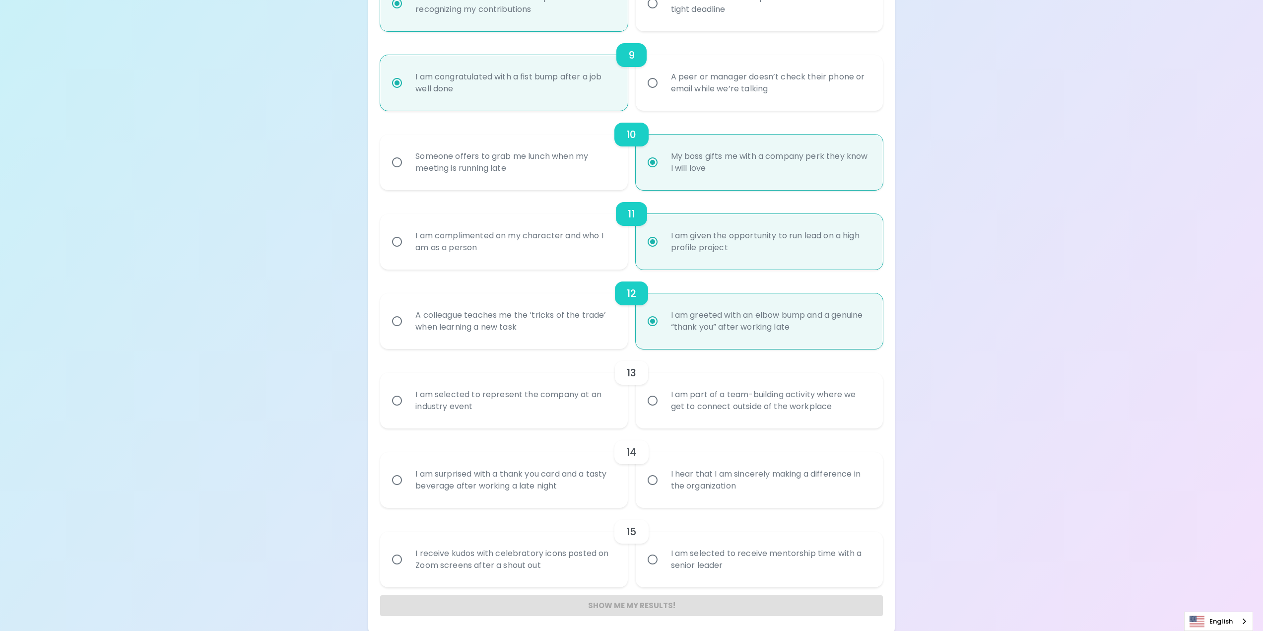
radio input "false"
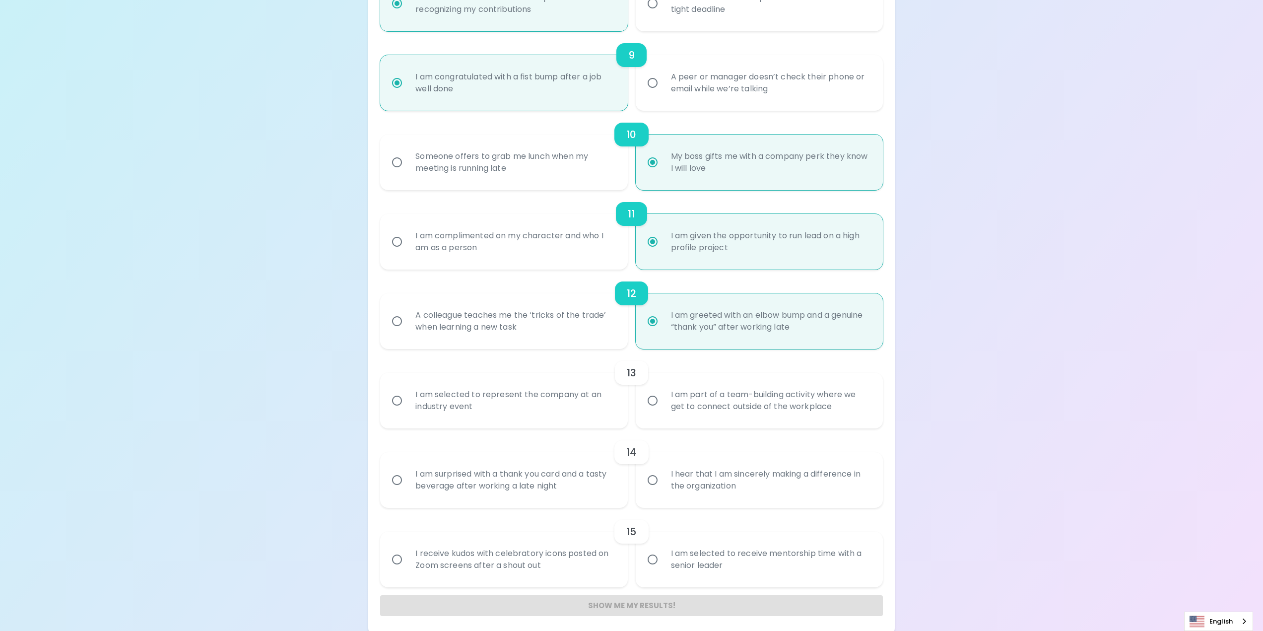
radio input "false"
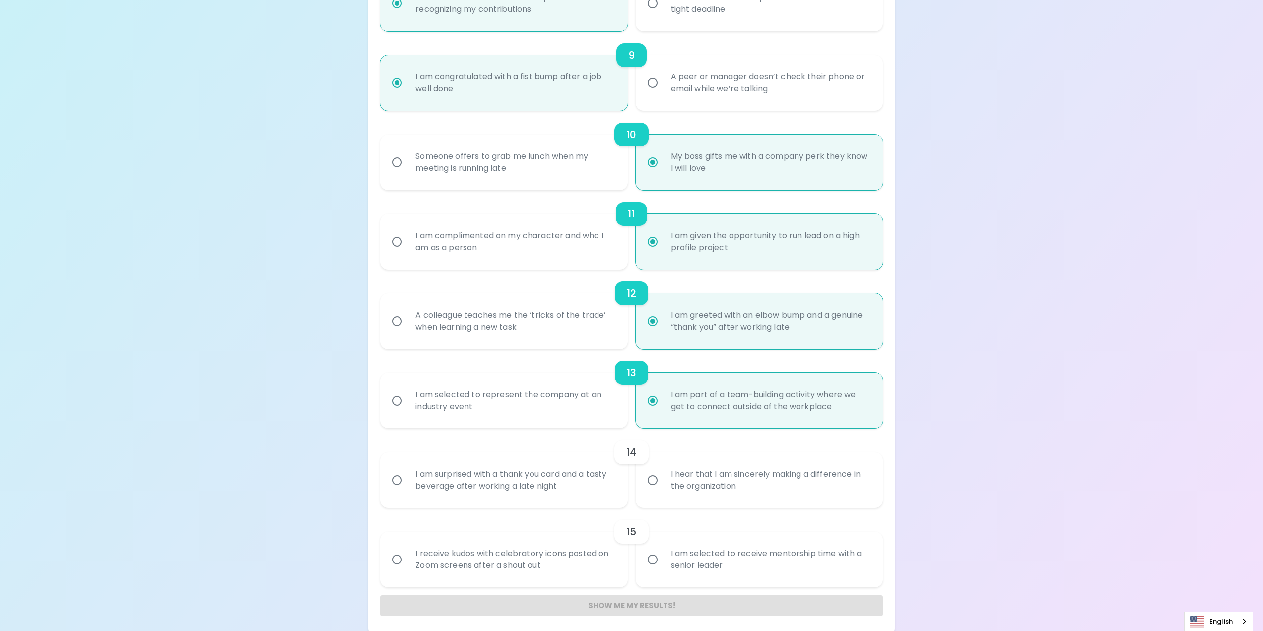
scroll to position [859, 0]
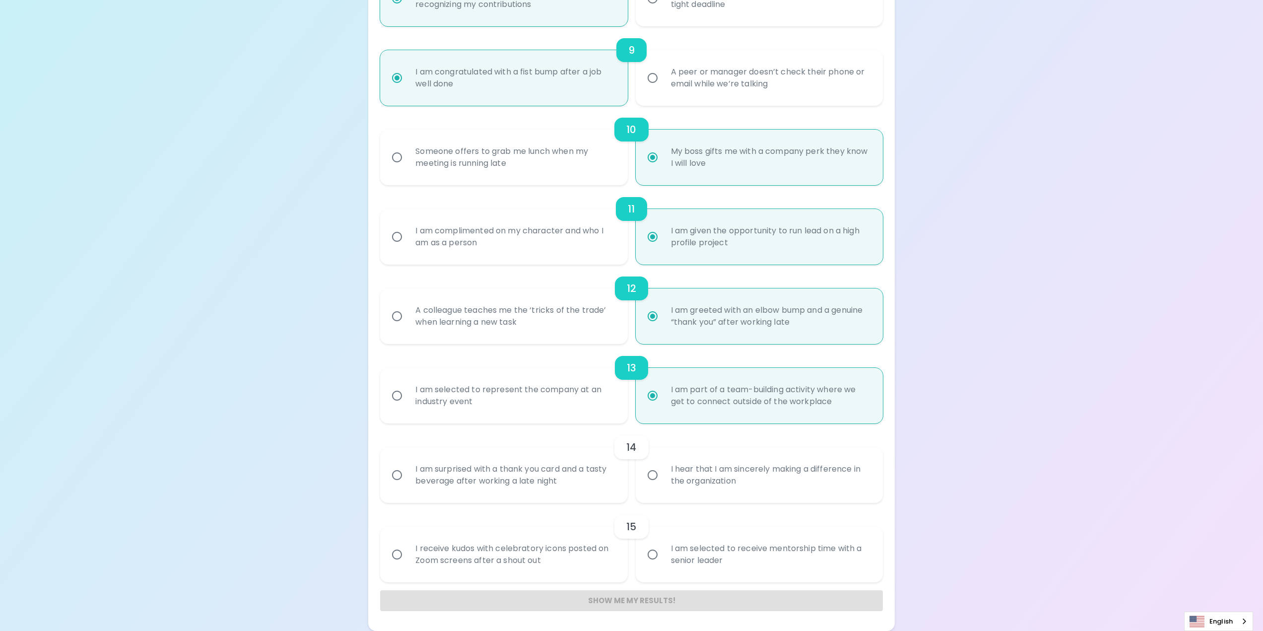
radio input "true"
click at [557, 475] on div "I am surprised with a thank you card and a tasty beverage after working a late …" at bounding box center [514, 475] width 214 height 48
click at [407, 475] on input "I am surprised with a thank you card and a tasty beverage after working a late …" at bounding box center [397, 475] width 21 height 21
radio input "false"
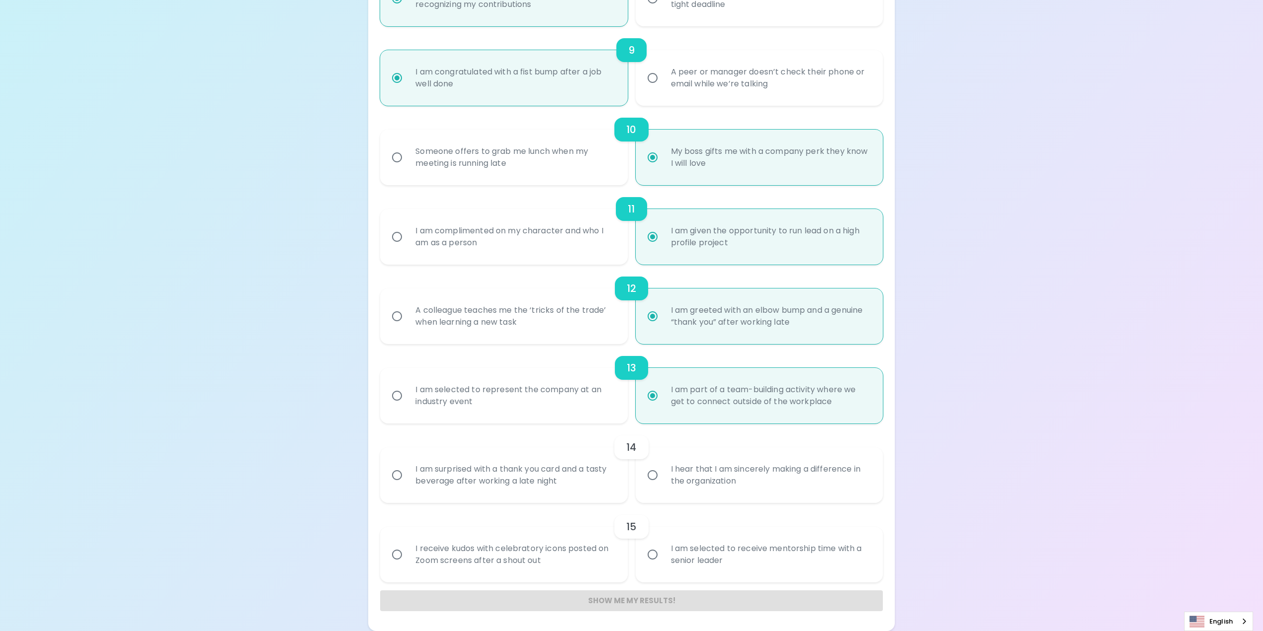
radio input "false"
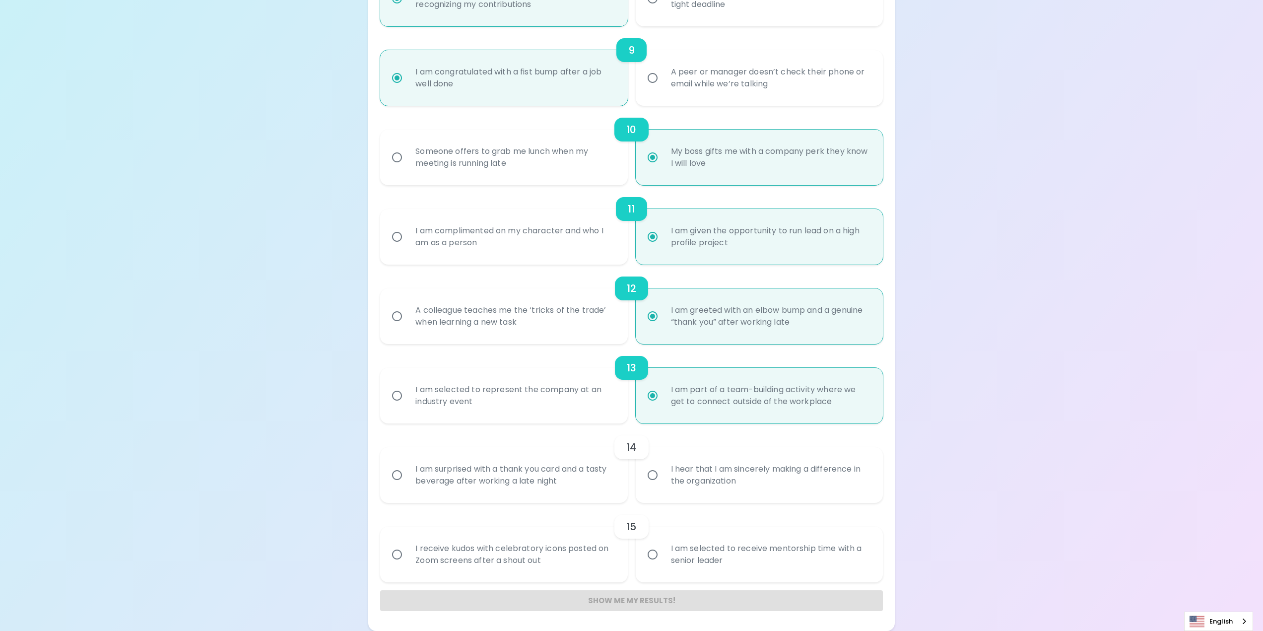
radio input "false"
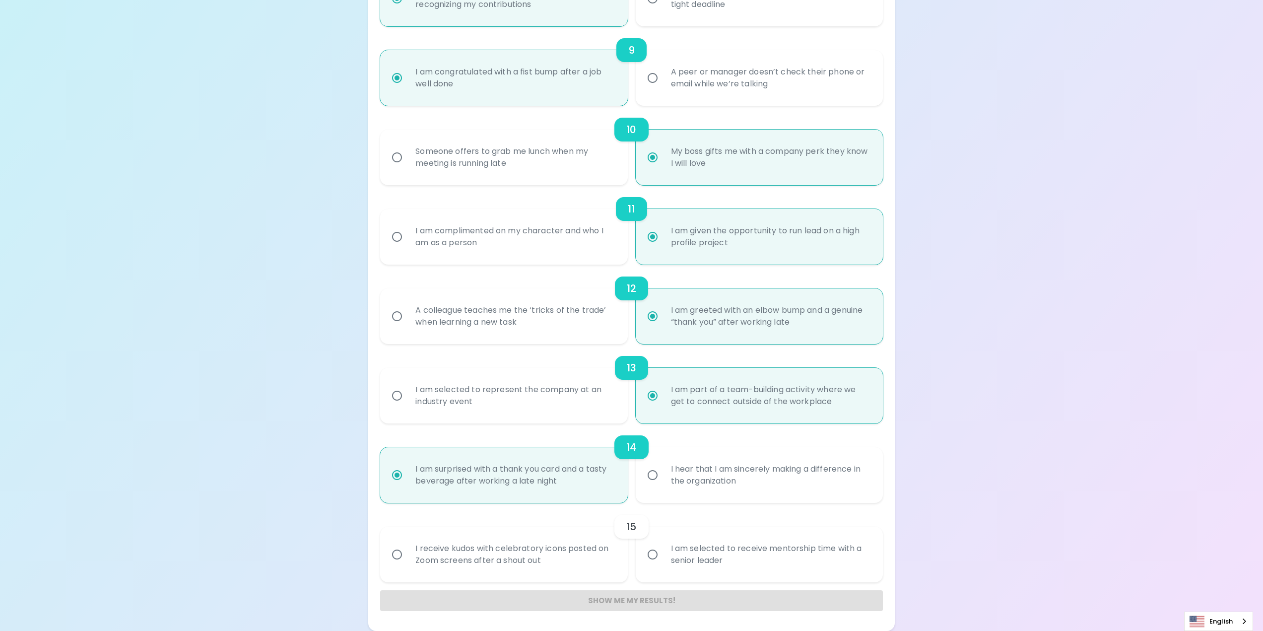
radio input "true"
click at [749, 551] on div "I am selected to receive mentorship time with a senior leader" at bounding box center [770, 555] width 214 height 48
click at [663, 551] on input "I am selected to receive mentorship time with a senior leader" at bounding box center [652, 554] width 21 height 21
radio input "false"
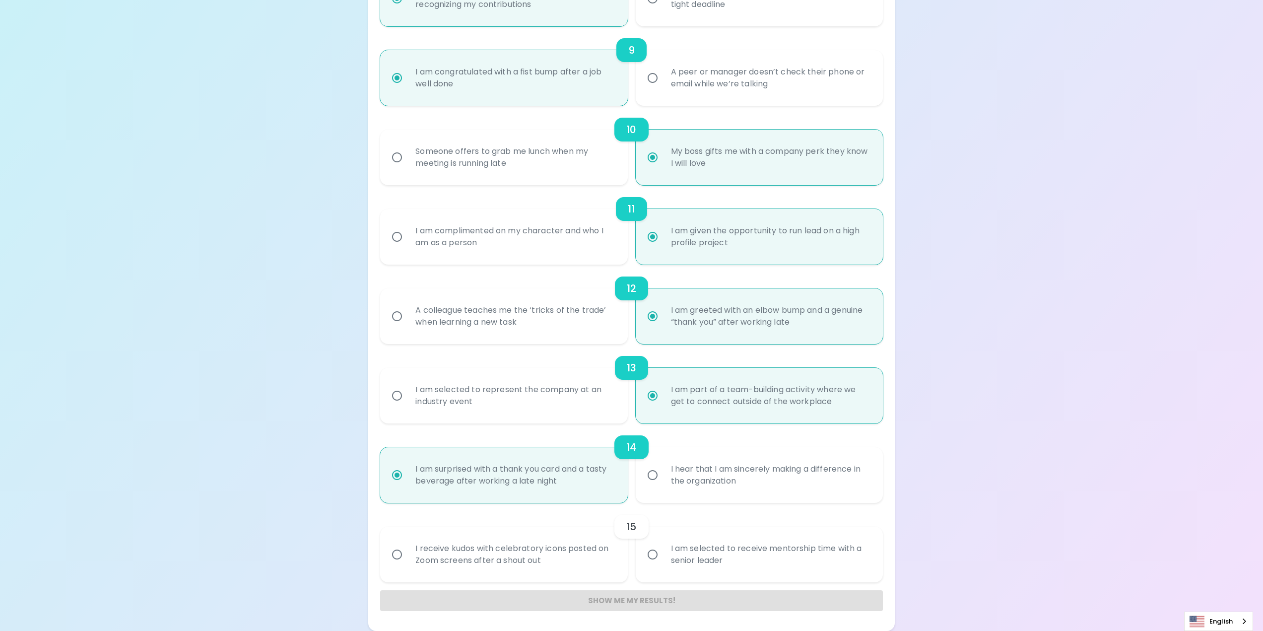
radio input "false"
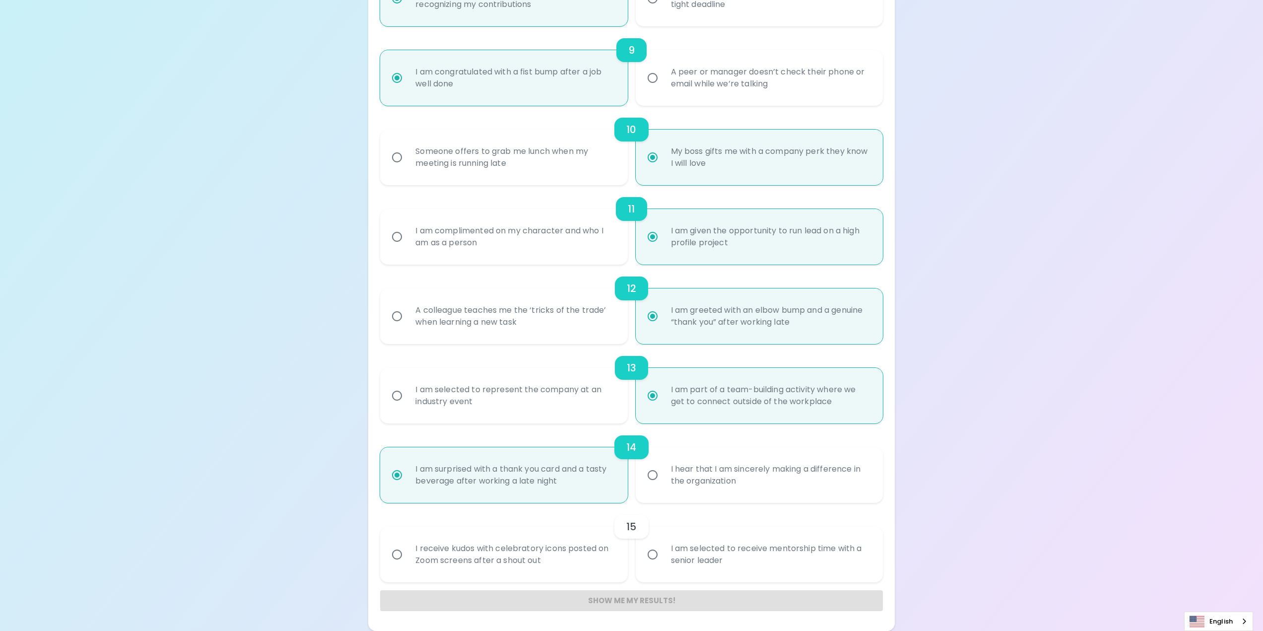
radio input "false"
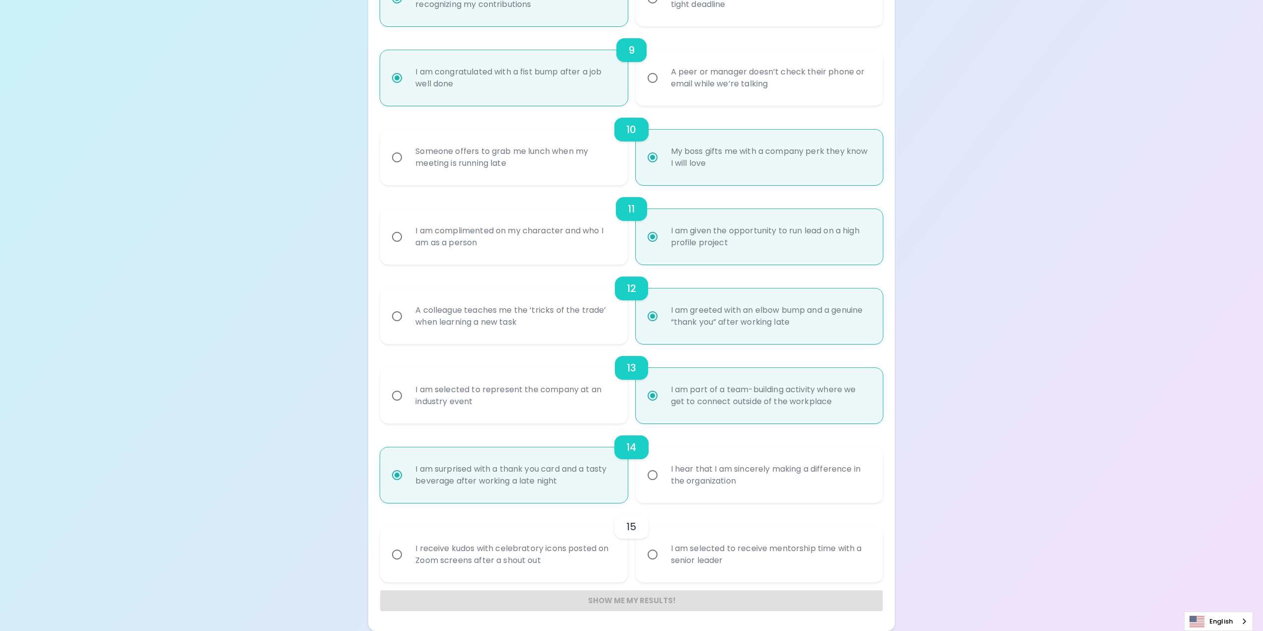
radio input "false"
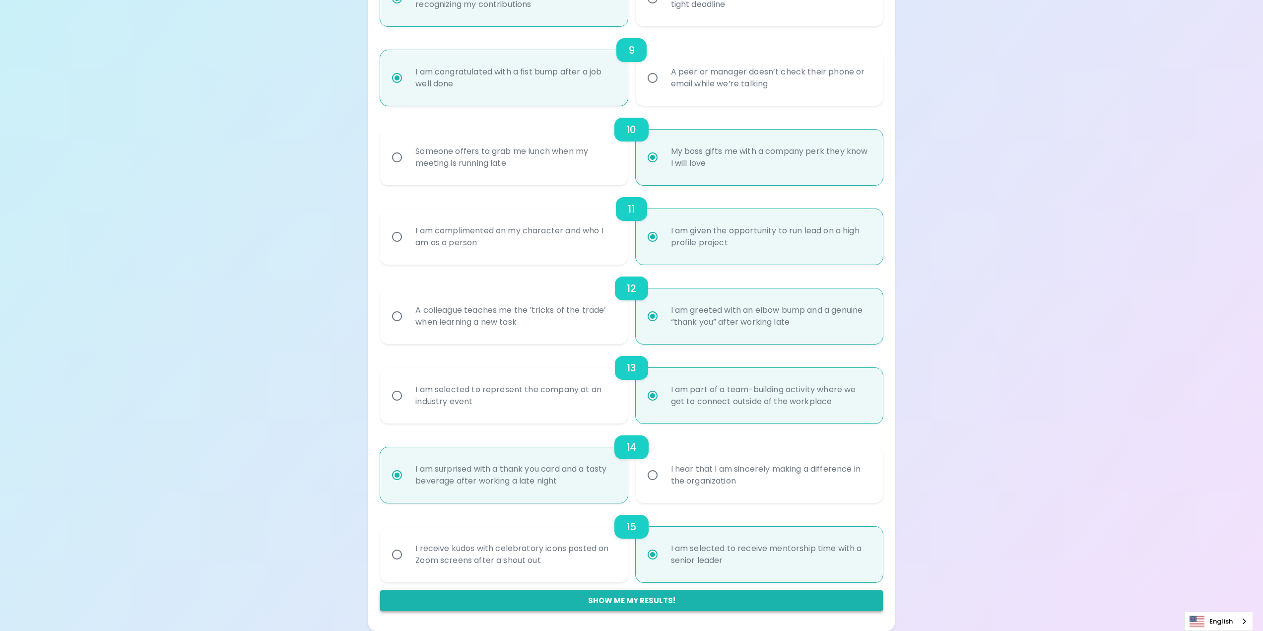
radio input "true"
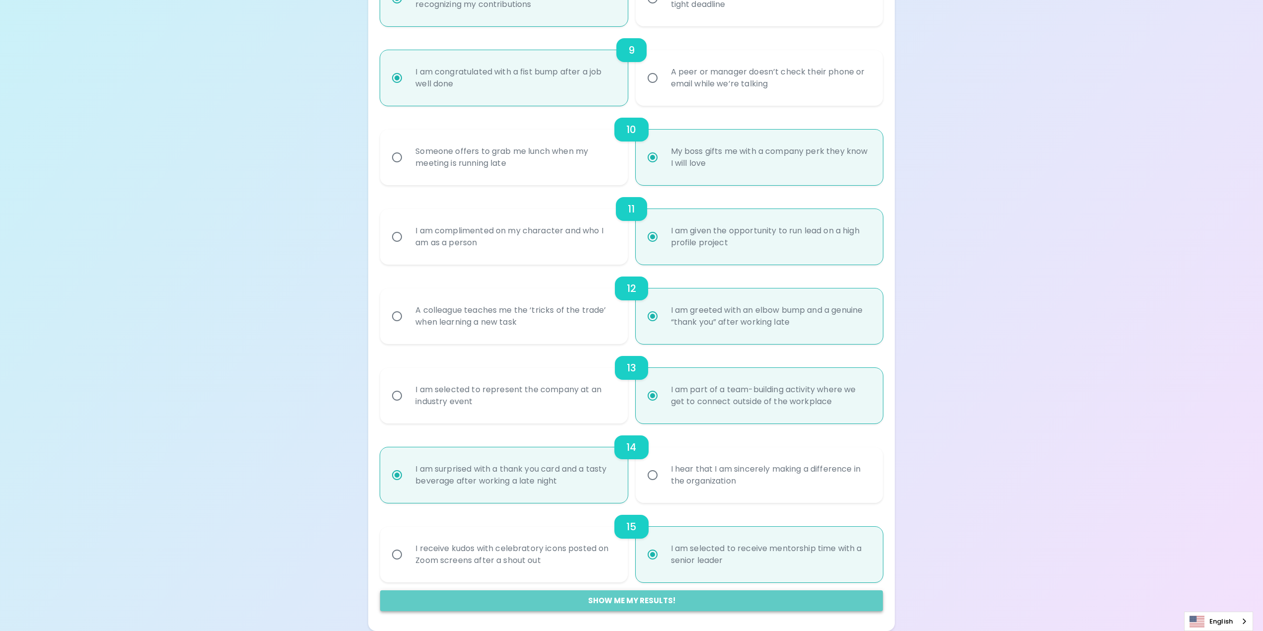
click at [640, 599] on button "Show me my results!" at bounding box center [631, 600] width 502 height 21
radio input "false"
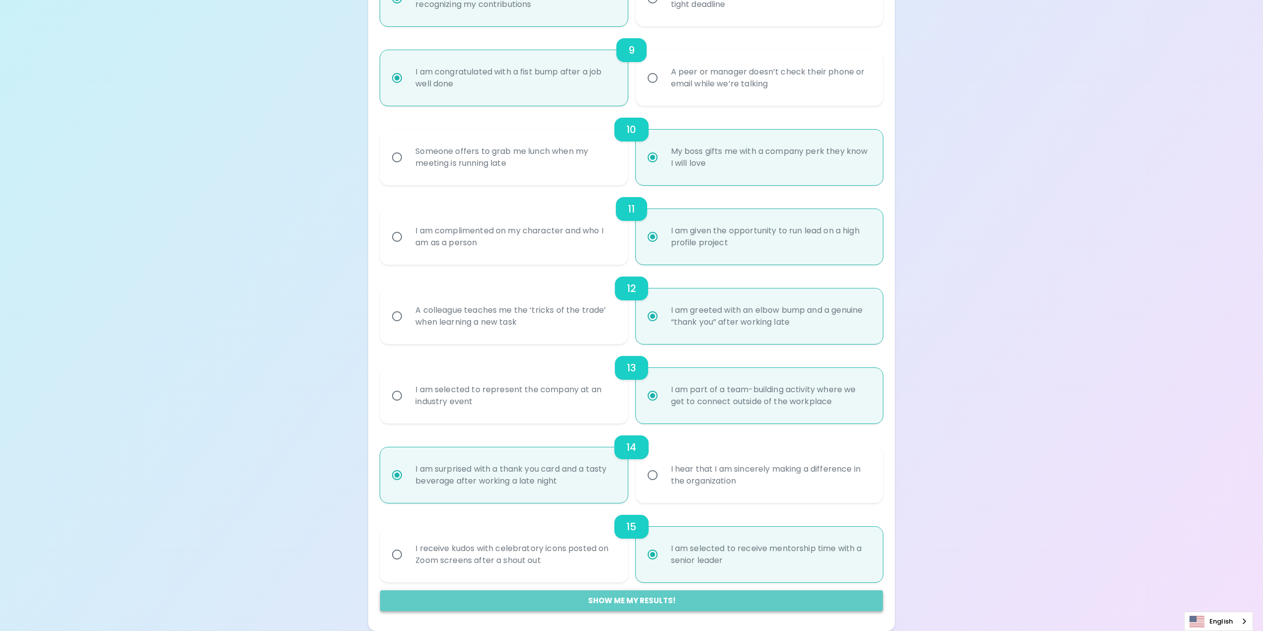
radio input "false"
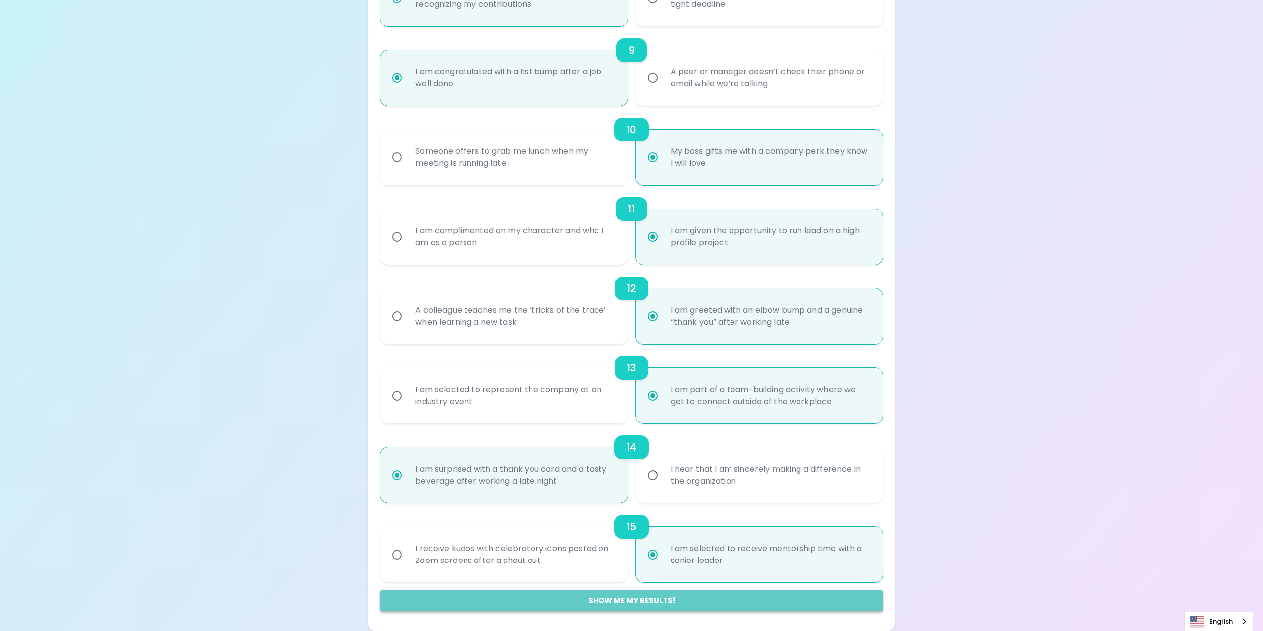
radio input "false"
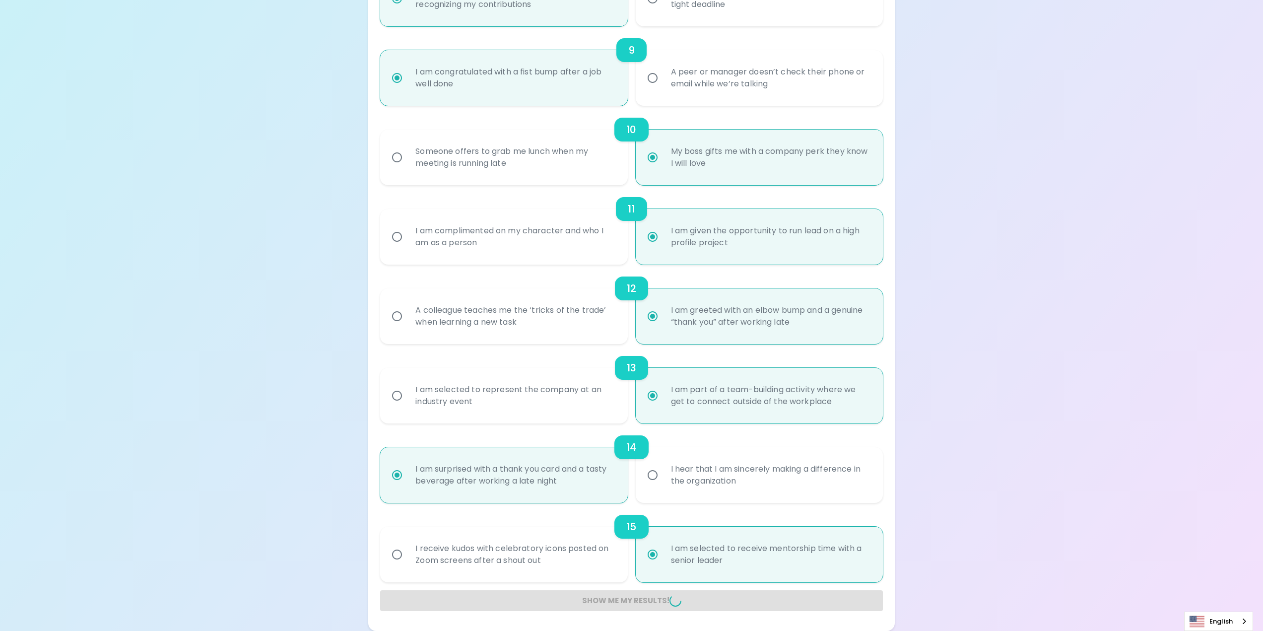
radio input "false"
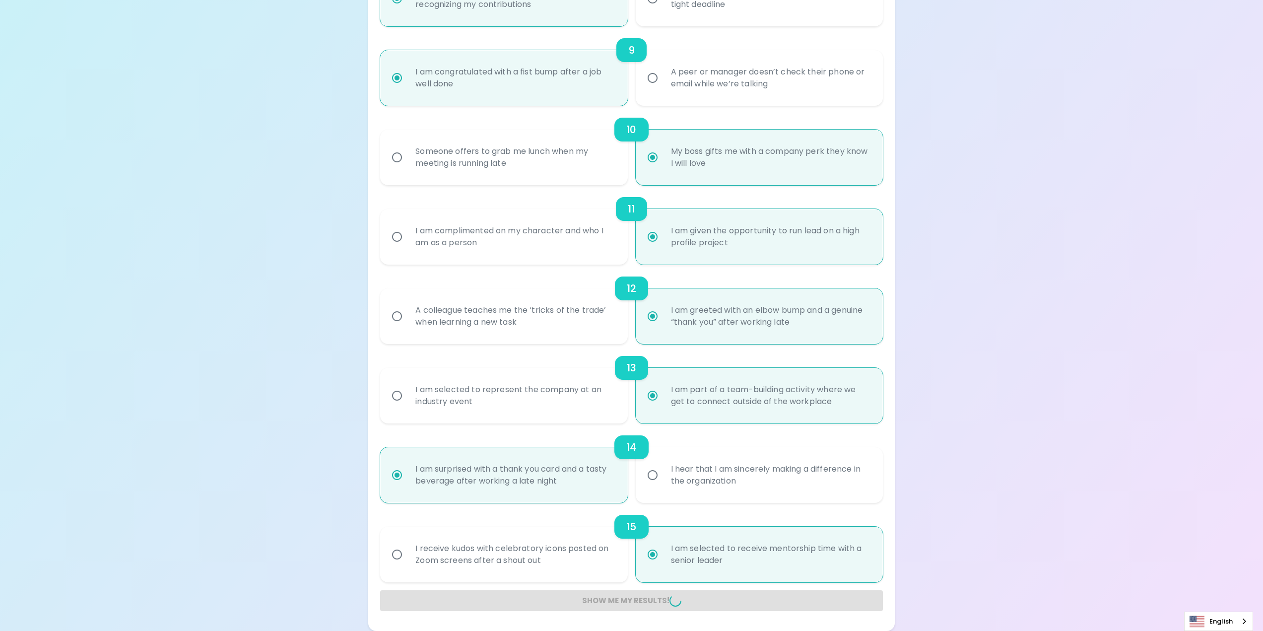
radio input "false"
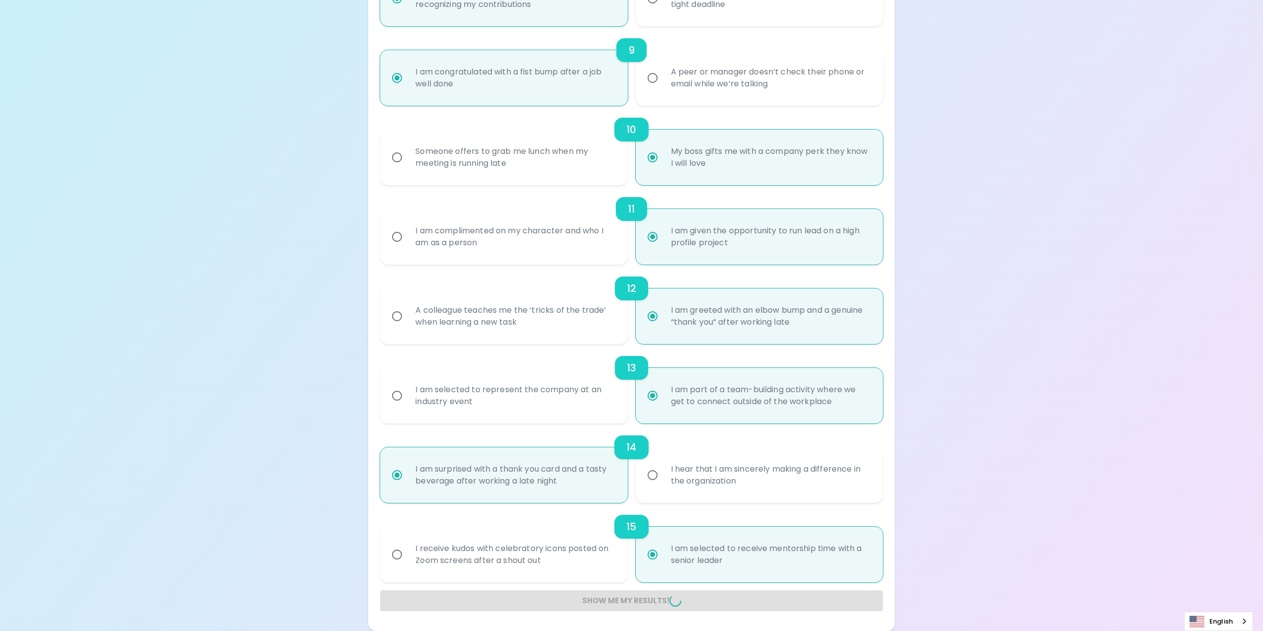
radio input "false"
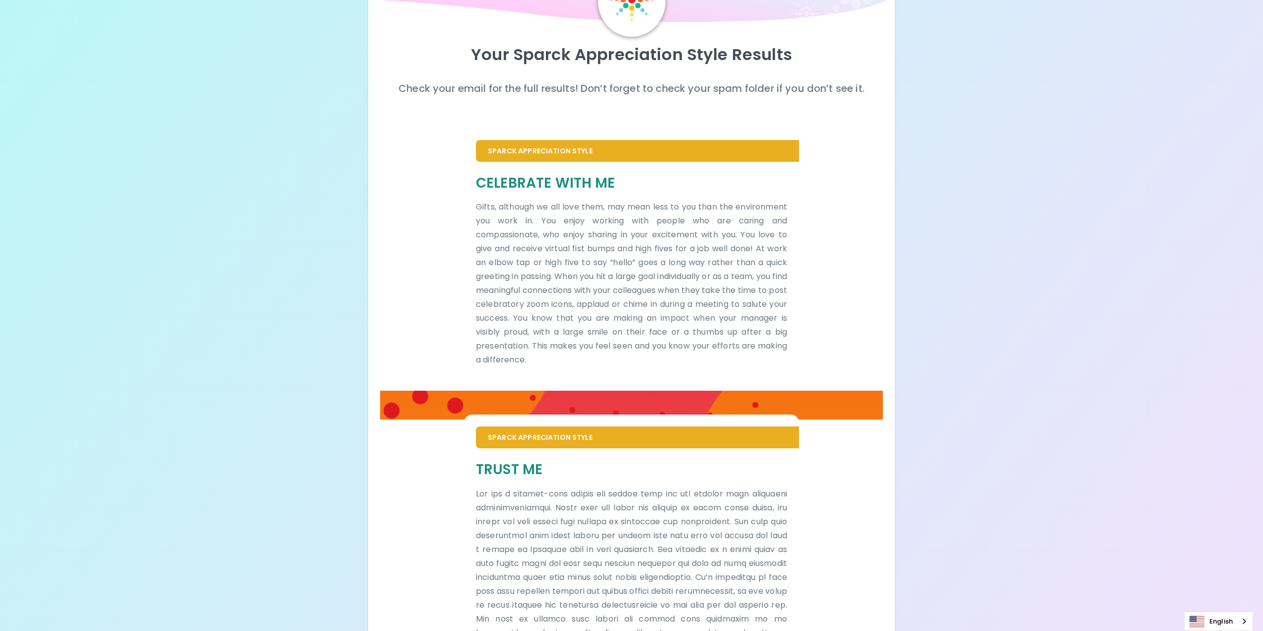
scroll to position [47, 0]
